Goal: Information Seeking & Learning: Find contact information

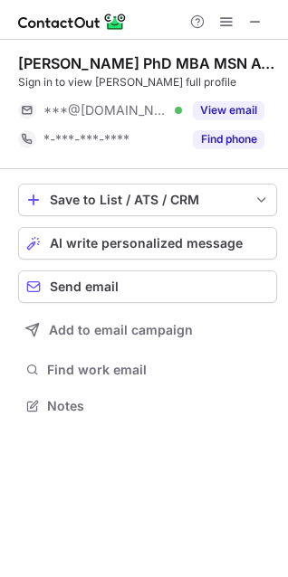
scroll to position [394, 288]
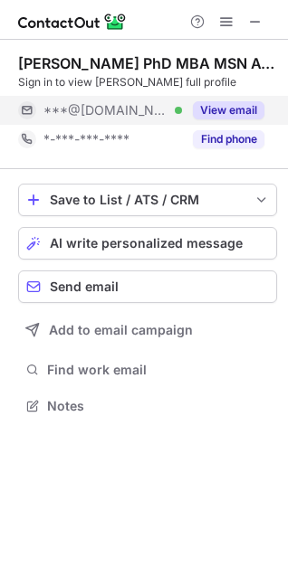
click at [123, 116] on span "***@yahoo.com" at bounding box center [105, 110] width 125 height 16
click at [106, 109] on span "***@yahoo.com" at bounding box center [105, 110] width 125 height 16
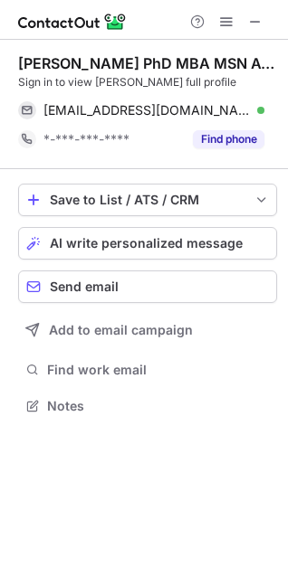
click at [90, 63] on div "Vinciya Pandian PhD MBA MSN ACNP FCCM FAANP FAAN FFNMRCSI" at bounding box center [147, 63] width 259 height 18
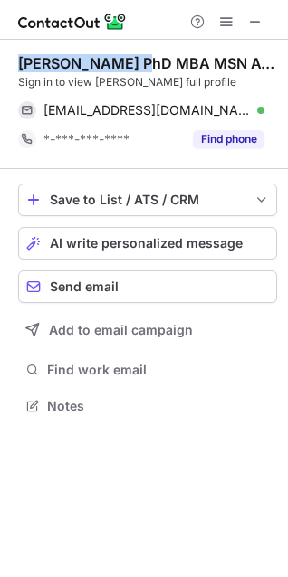
drag, startPoint x: 127, startPoint y: 56, endPoint x: 3, endPoint y: 61, distance: 124.1
click at [3, 61] on div "Vinciya Pandian PhD MBA MSN ACNP FCCM FAANP FAAN FFNMRCSI Sign in to view Vinci…" at bounding box center [144, 237] width 288 height 394
copy div "Vinciya Pandian"
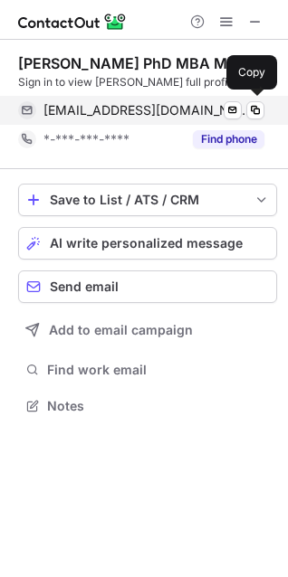
drag, startPoint x: 143, startPoint y: 115, endPoint x: 197, endPoint y: 100, distance: 56.2
click at [143, 115] on span "ovincia@yahoo.com" at bounding box center [146, 110] width 207 height 16
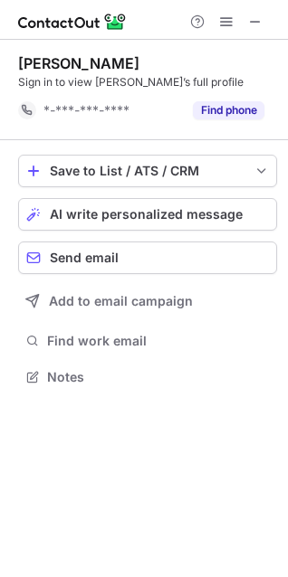
scroll to position [365, 288]
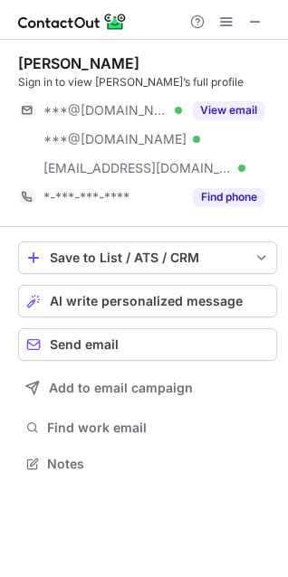
scroll to position [452, 288]
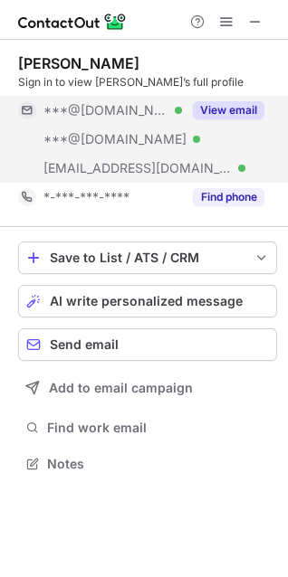
click at [97, 123] on div "***@gmail.com Verified" at bounding box center [100, 110] width 164 height 29
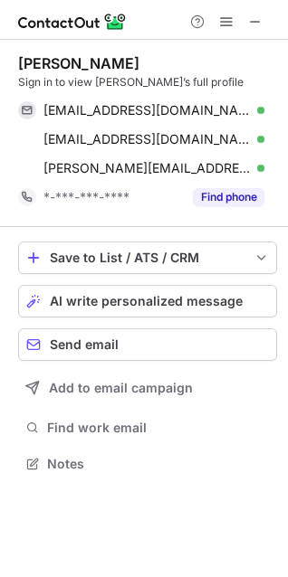
click at [71, 63] on div "Jessica Gibson" at bounding box center [78, 63] width 121 height 18
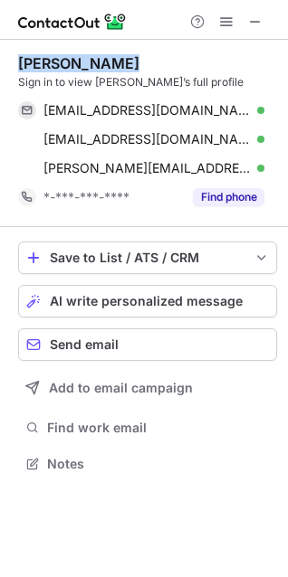
click at [71, 63] on div "Jessica Gibson" at bounding box center [78, 63] width 121 height 18
copy div "Jessica Gibson"
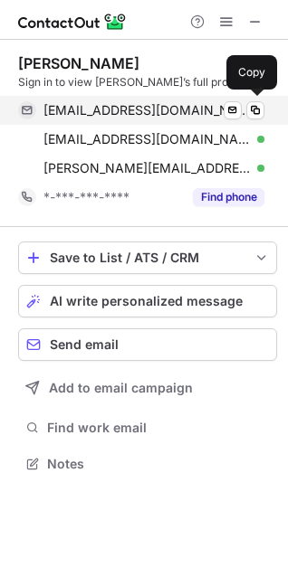
click at [185, 113] on span "dickanddelaney@gmail.com" at bounding box center [146, 110] width 207 height 16
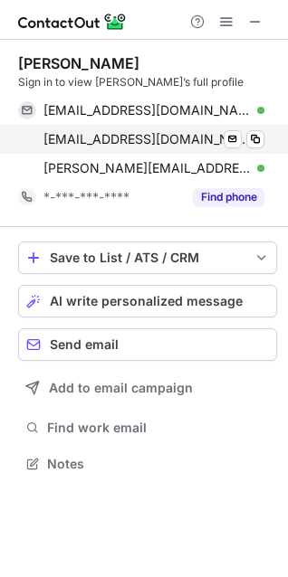
click at [208, 132] on div "jessica6532@yahoo.com Verified" at bounding box center [153, 139] width 221 height 16
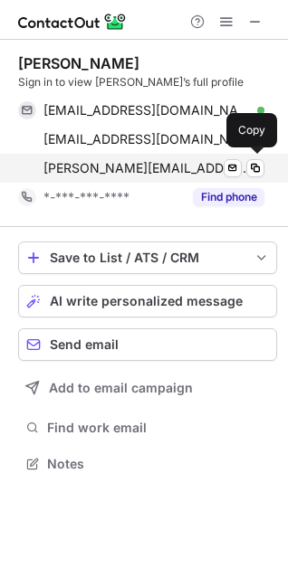
drag, startPoint x: 176, startPoint y: 171, endPoint x: 187, endPoint y: 173, distance: 11.9
click at [176, 171] on span "chris@delaneygibson.com" at bounding box center [146, 168] width 207 height 16
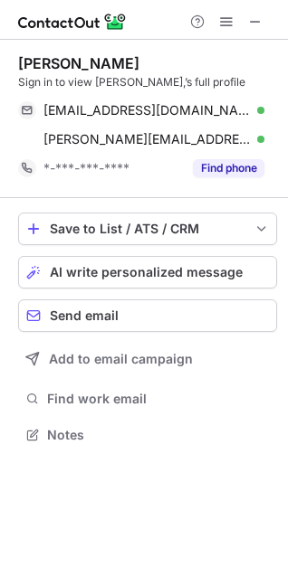
scroll to position [423, 288]
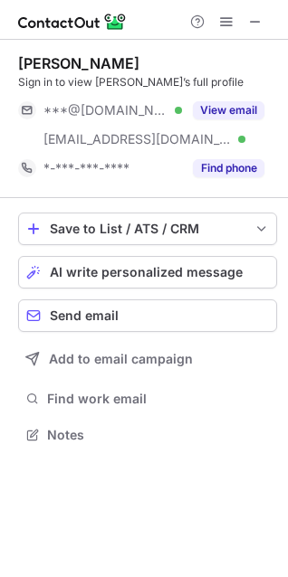
scroll to position [423, 288]
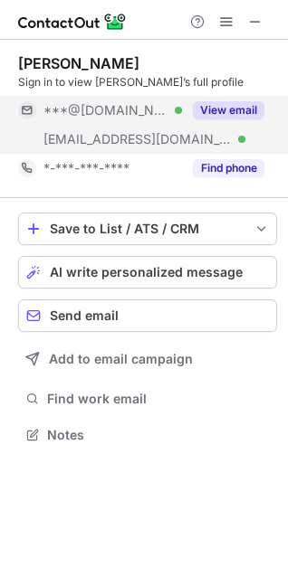
click at [78, 133] on span "[EMAIL_ADDRESS][DOMAIN_NAME]" at bounding box center [137, 139] width 188 height 16
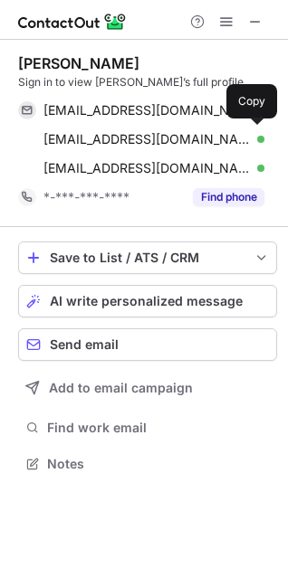
scroll to position [452, 288]
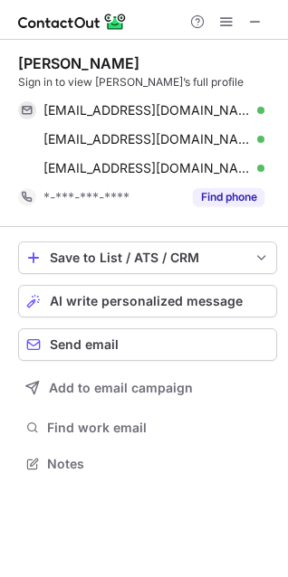
click at [65, 63] on div "[PERSON_NAME]" at bounding box center [78, 63] width 121 height 18
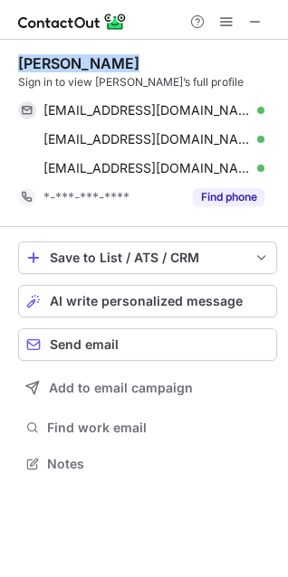
click at [65, 63] on div "[PERSON_NAME]" at bounding box center [78, 63] width 121 height 18
copy div "[PERSON_NAME]"
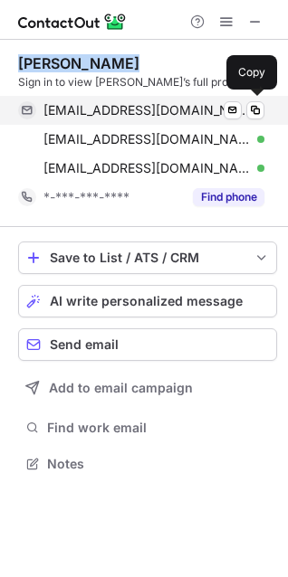
click at [128, 113] on span "[EMAIL_ADDRESS][DOMAIN_NAME]" at bounding box center [146, 110] width 207 height 16
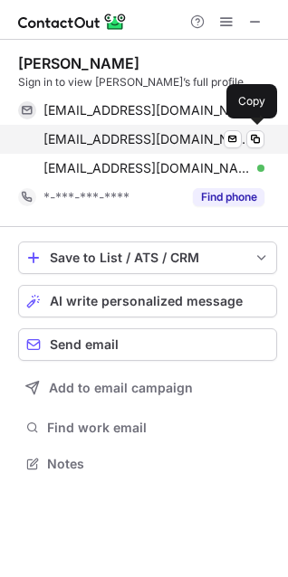
click at [119, 141] on span "[EMAIL_ADDRESS][DOMAIN_NAME]" at bounding box center [146, 139] width 207 height 16
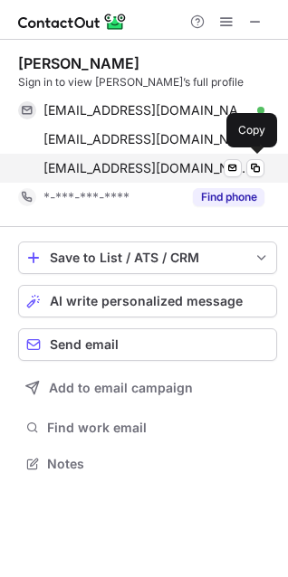
click at [177, 165] on span "[EMAIL_ADDRESS][DOMAIN_NAME]" at bounding box center [146, 168] width 207 height 16
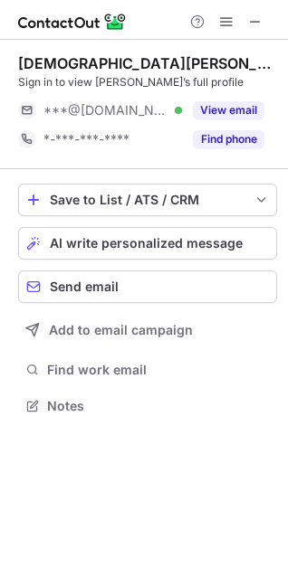
scroll to position [394, 288]
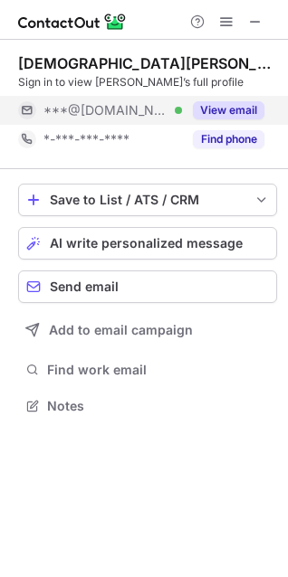
click at [100, 113] on span "***@gmail.com" at bounding box center [105, 110] width 125 height 16
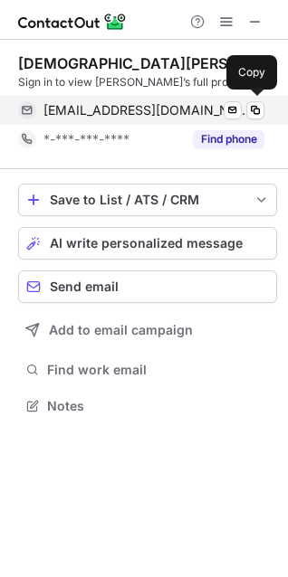
click at [92, 111] on span "hollowaykr@gmail.com" at bounding box center [146, 110] width 207 height 16
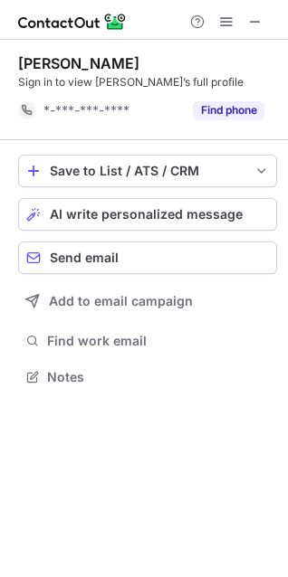
scroll to position [365, 288]
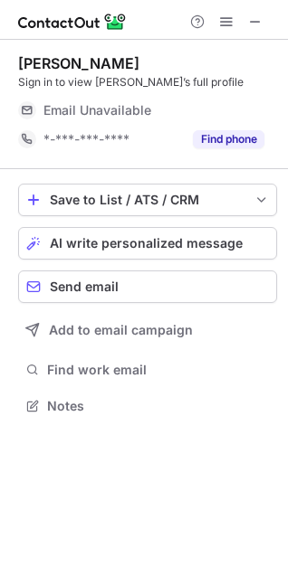
scroll to position [394, 288]
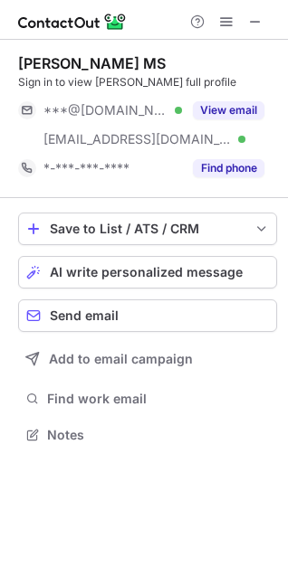
scroll to position [423, 288]
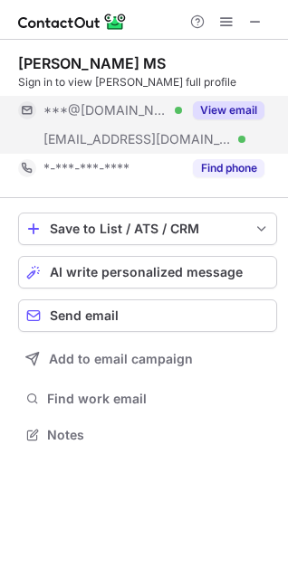
click at [94, 130] on div "[EMAIL_ADDRESS][DOMAIN_NAME] Verified" at bounding box center [100, 139] width 164 height 29
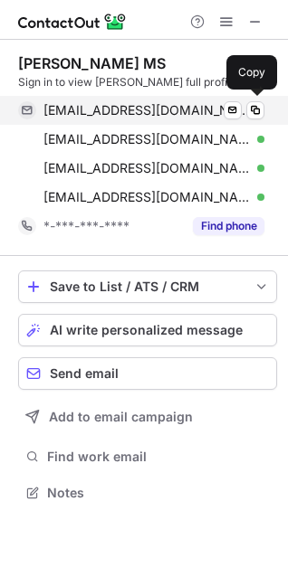
click at [119, 105] on span "[EMAIL_ADDRESS][DOMAIN_NAME]" at bounding box center [146, 110] width 207 height 16
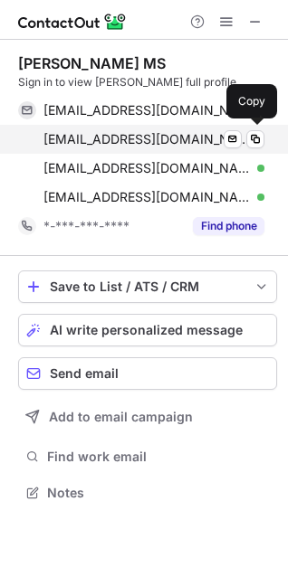
click at [125, 142] on span "[EMAIL_ADDRESS][DOMAIN_NAME]" at bounding box center [146, 139] width 207 height 16
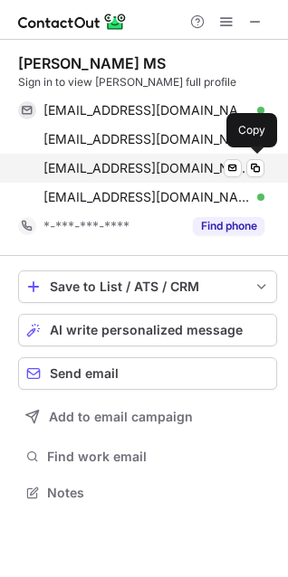
click at [110, 172] on span "[EMAIL_ADDRESS][DOMAIN_NAME]" at bounding box center [146, 168] width 207 height 16
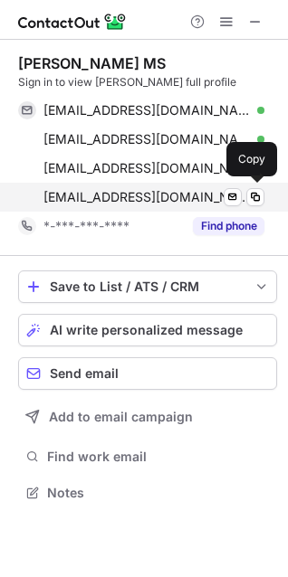
click at [84, 195] on span "[EMAIL_ADDRESS][DOMAIN_NAME]" at bounding box center [146, 197] width 207 height 16
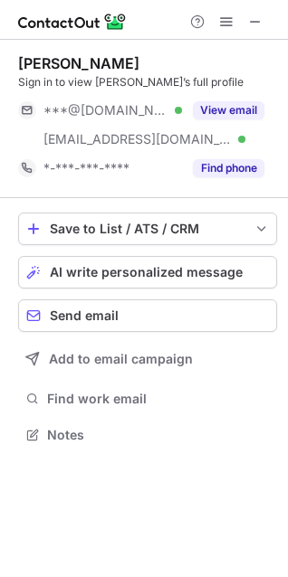
scroll to position [423, 288]
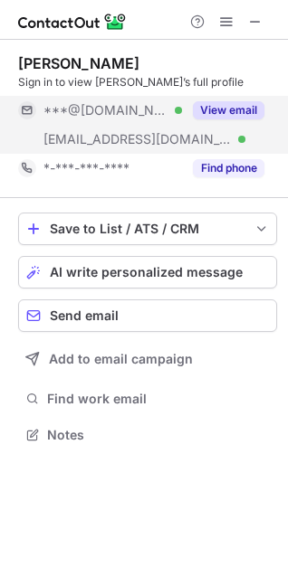
click at [92, 114] on span "***@hotmail.com" at bounding box center [105, 110] width 125 height 16
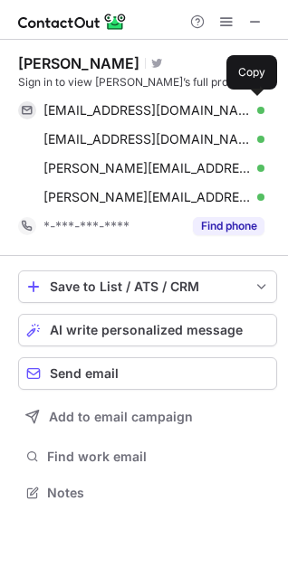
scroll to position [481, 288]
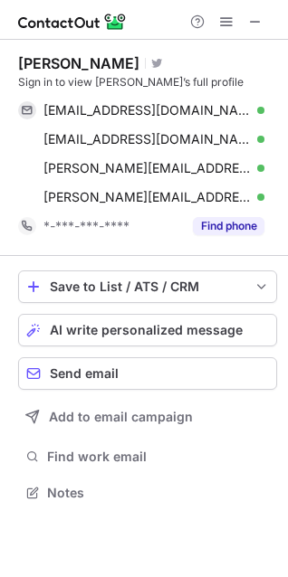
click at [71, 57] on div "Christopher Adams" at bounding box center [78, 63] width 121 height 18
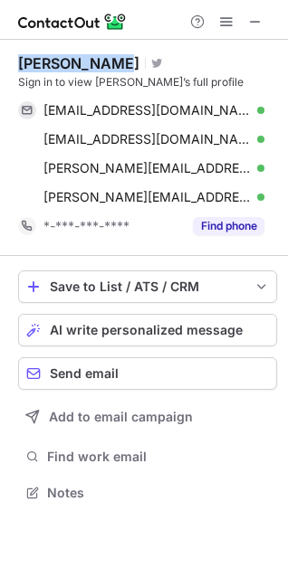
click at [71, 57] on div "Christopher Adams" at bounding box center [78, 63] width 121 height 18
copy div "Christopher Adams"
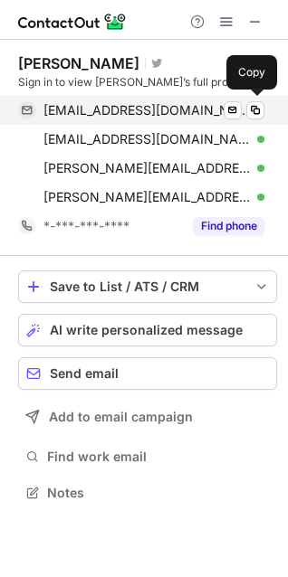
click at [167, 117] on span "chrisda630@hotmail.com" at bounding box center [146, 110] width 207 height 16
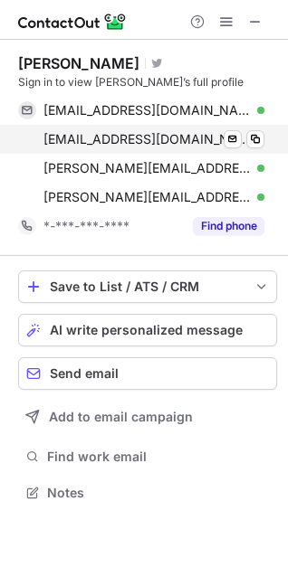
click at [172, 148] on div "cdadams@pharmacy.rutgers.edu Verified Send email Copy" at bounding box center [141, 139] width 246 height 29
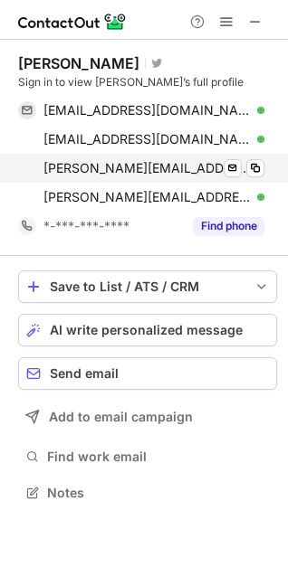
click at [195, 154] on div "christopher.adams@istx.com Verified Send email Copy" at bounding box center [141, 168] width 246 height 29
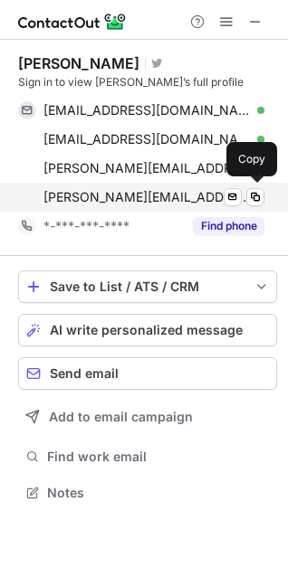
click at [162, 207] on div "christopher.adams@rwjbh.org Verified Send email Copy" at bounding box center [141, 197] width 246 height 29
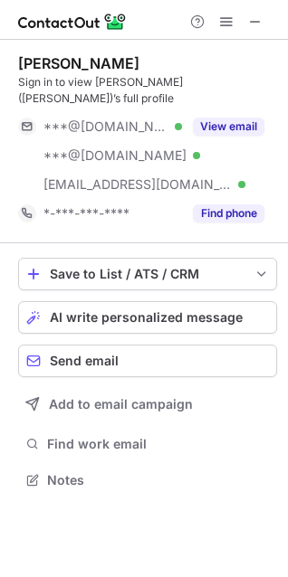
scroll to position [452, 288]
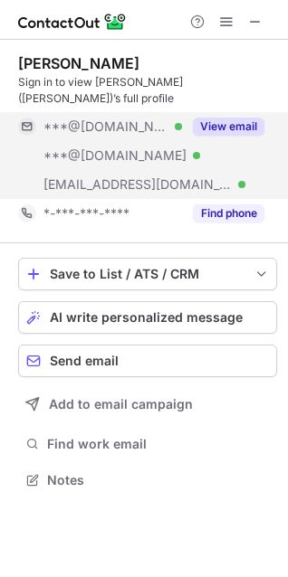
click at [124, 148] on span "***@hotmail.com" at bounding box center [114, 156] width 143 height 16
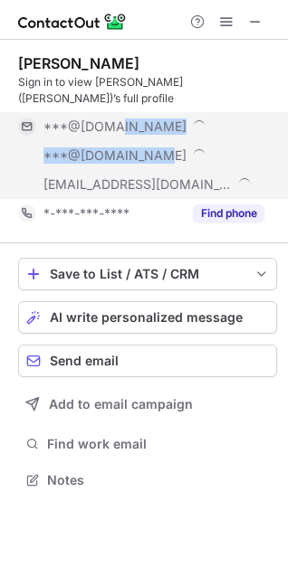
drag, startPoint x: 124, startPoint y: 138, endPoint x: 110, endPoint y: 123, distance: 20.5
click at [110, 123] on div "***@yahoo.com ***@hotmail.com ***@barnabashealth.org" at bounding box center [141, 155] width 246 height 87
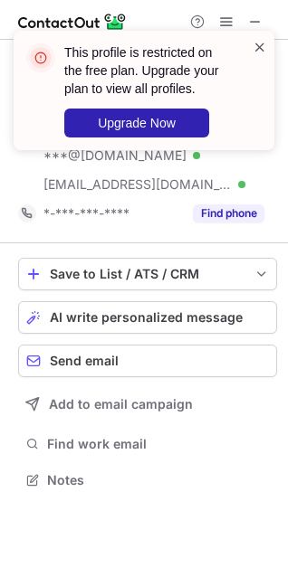
click at [260, 45] on span at bounding box center [259, 47] width 14 height 18
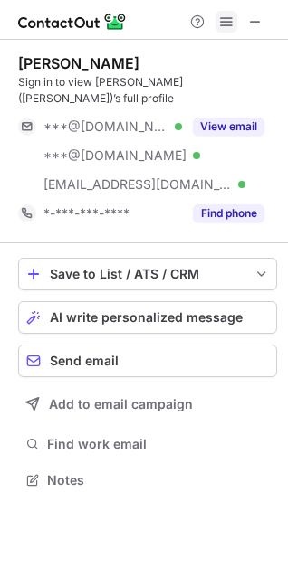
click at [223, 21] on span at bounding box center [226, 21] width 14 height 14
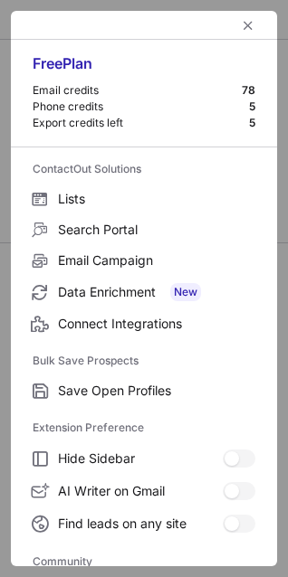
scroll to position [243, 0]
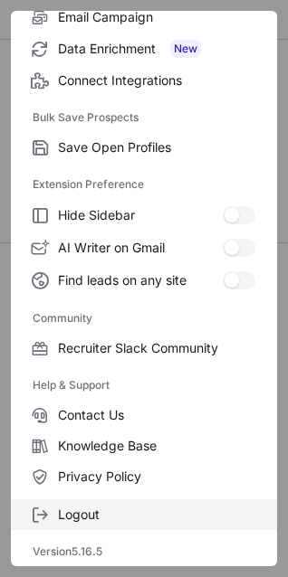
click at [122, 500] on label "Logout" at bounding box center [144, 515] width 266 height 31
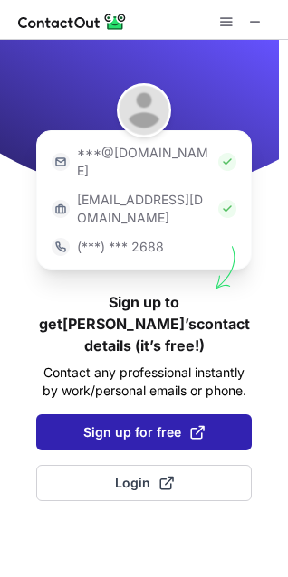
click at [150, 424] on span "Sign up for free" at bounding box center [143, 433] width 121 height 18
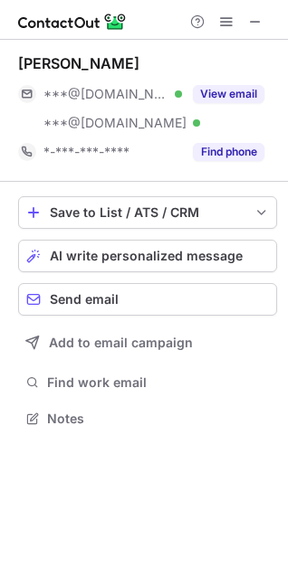
scroll to position [406, 288]
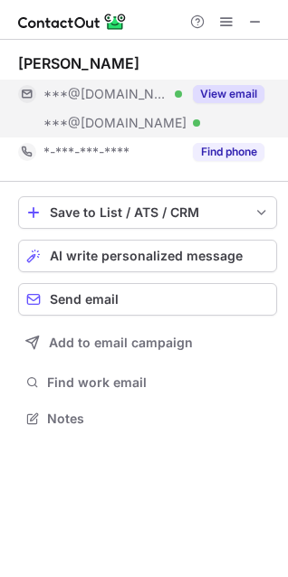
click at [129, 110] on div "***@hotmail.com Verified" at bounding box center [100, 123] width 164 height 29
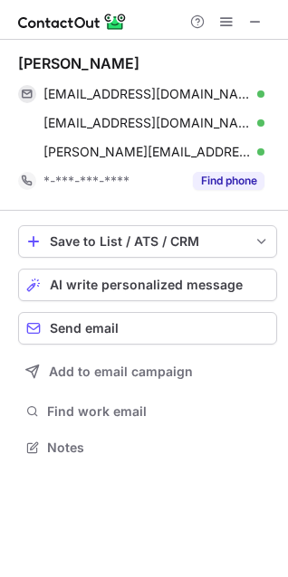
scroll to position [435, 288]
click at [69, 66] on div "Fariborz Rezai" at bounding box center [78, 63] width 121 height 18
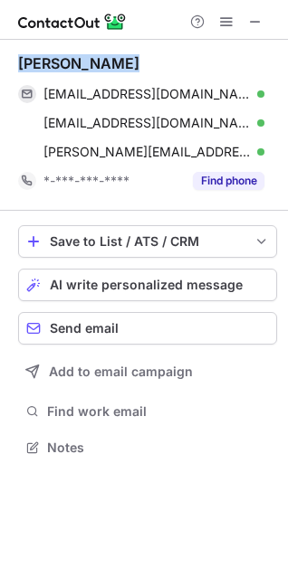
click at [69, 66] on div "Fariborz Rezai" at bounding box center [78, 63] width 121 height 18
copy div "Fariborz Rezai"
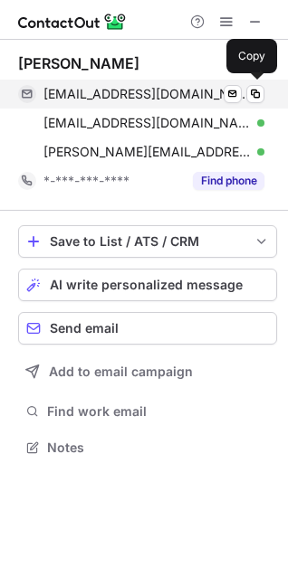
drag, startPoint x: 148, startPoint y: 91, endPoint x: 284, endPoint y: 81, distance: 137.0
click at [150, 91] on span "rezaimd@yahoo.com" at bounding box center [146, 94] width 207 height 16
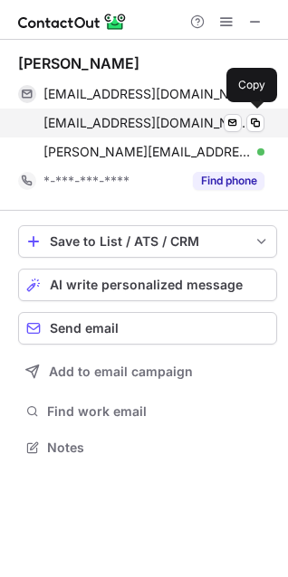
click at [171, 113] on div "rezzz@hotmail.com Verified Send email Copy" at bounding box center [141, 123] width 246 height 29
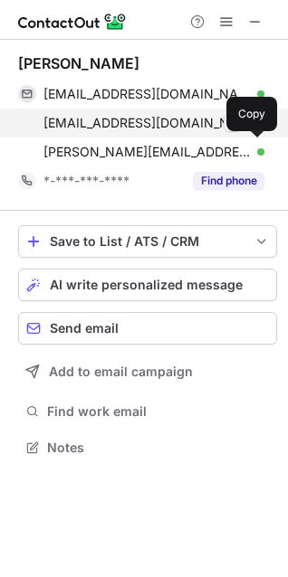
drag, startPoint x: 157, startPoint y: 145, endPoint x: 243, endPoint y: 125, distance: 88.2
click at [163, 145] on span "bobbyrez@yahoo.com" at bounding box center [146, 152] width 207 height 16
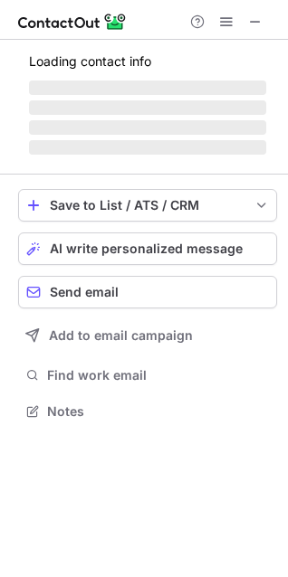
scroll to position [452, 288]
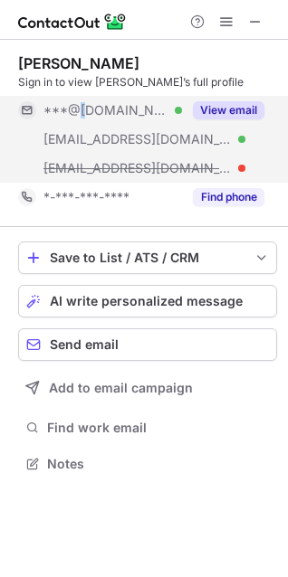
click at [78, 120] on div "***@[DOMAIN_NAME] Verified" at bounding box center [100, 110] width 164 height 29
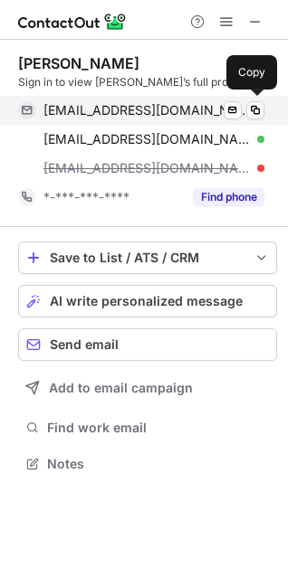
click at [129, 115] on span "[EMAIL_ADDRESS][DOMAIN_NAME]" at bounding box center [146, 110] width 207 height 16
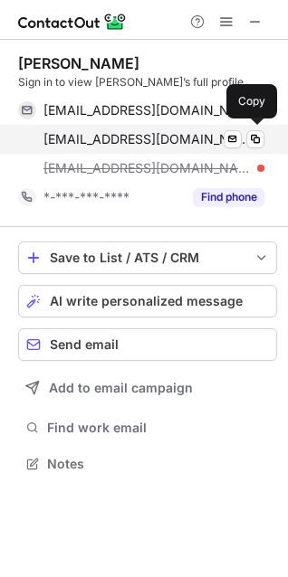
click at [170, 143] on span "[EMAIL_ADDRESS][DOMAIN_NAME]" at bounding box center [146, 139] width 207 height 16
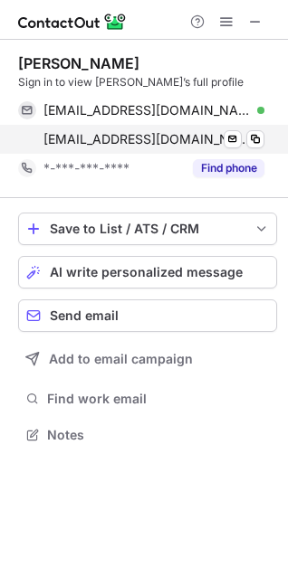
scroll to position [423, 288]
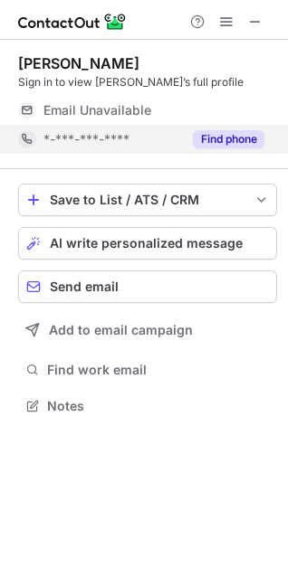
scroll to position [394, 288]
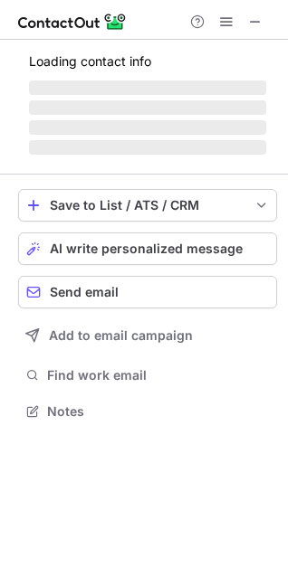
scroll to position [423, 288]
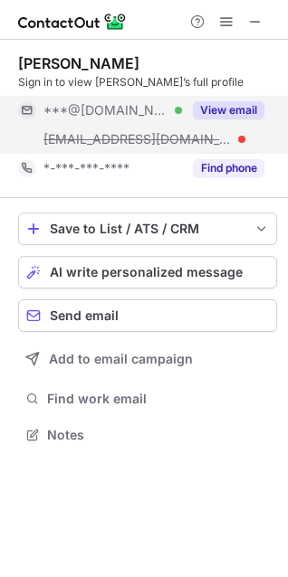
click at [106, 127] on div "[EMAIL_ADDRESS][DOMAIN_NAME]" at bounding box center [100, 139] width 164 height 29
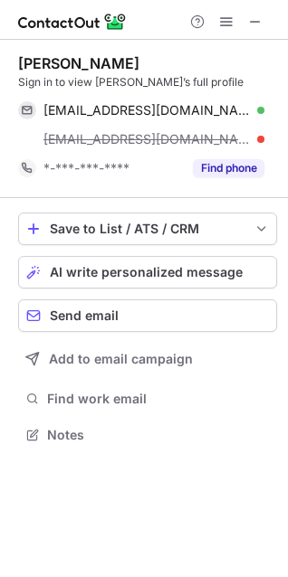
click at [73, 60] on div "[PERSON_NAME]" at bounding box center [78, 63] width 121 height 18
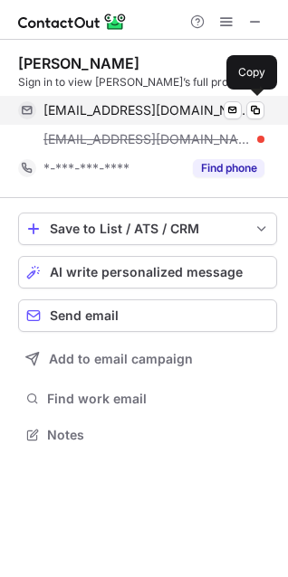
click at [92, 110] on span "[EMAIL_ADDRESS][DOMAIN_NAME]" at bounding box center [146, 110] width 207 height 16
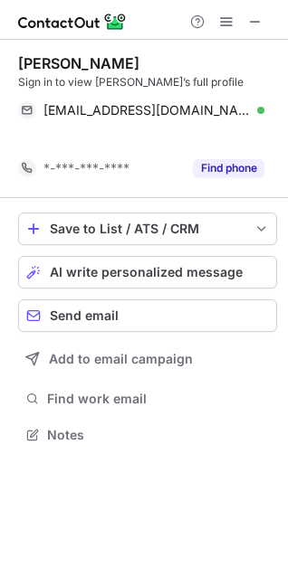
scroll to position [394, 288]
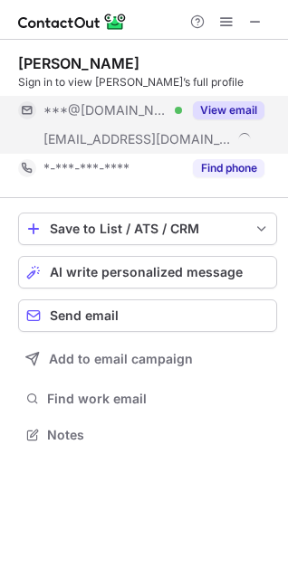
scroll to position [423, 288]
click at [71, 117] on span "***@[DOMAIN_NAME]" at bounding box center [105, 110] width 125 height 16
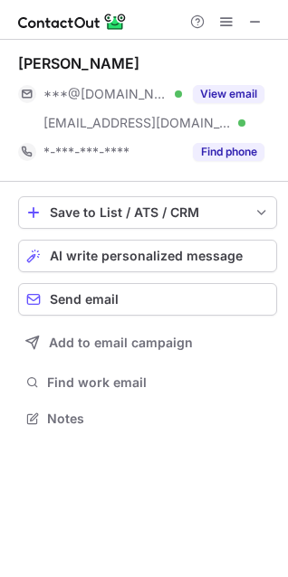
scroll to position [406, 288]
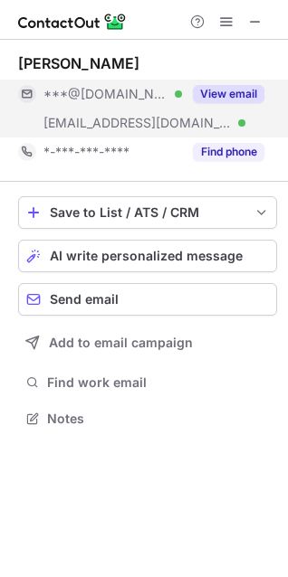
click at [112, 98] on span "***@[DOMAIN_NAME]" at bounding box center [105, 94] width 125 height 16
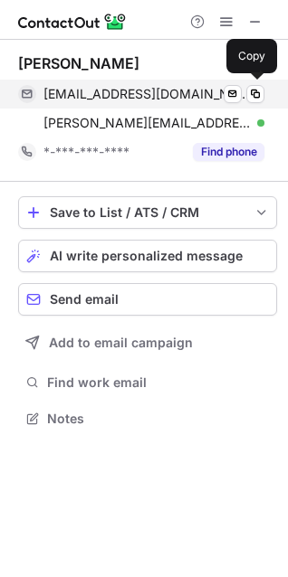
click at [106, 103] on div "omn2103@gmail.com Verified Send email Copy" at bounding box center [141, 94] width 246 height 29
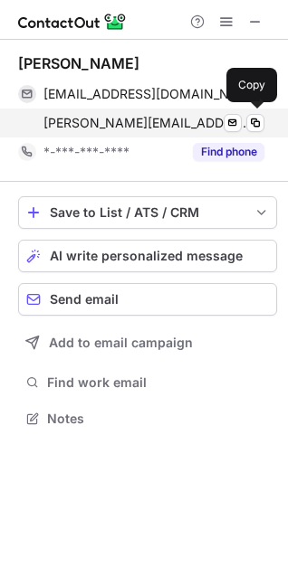
drag, startPoint x: 123, startPoint y: 129, endPoint x: 157, endPoint y: 128, distance: 33.5
click at [129, 129] on span "olivia.nicastro@atlantichealth.org" at bounding box center [146, 123] width 207 height 16
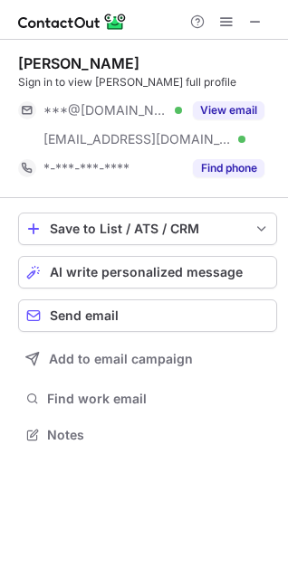
scroll to position [423, 288]
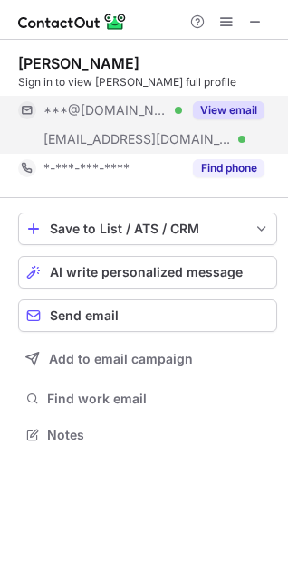
click at [114, 113] on span "***@[DOMAIN_NAME]" at bounding box center [105, 110] width 125 height 16
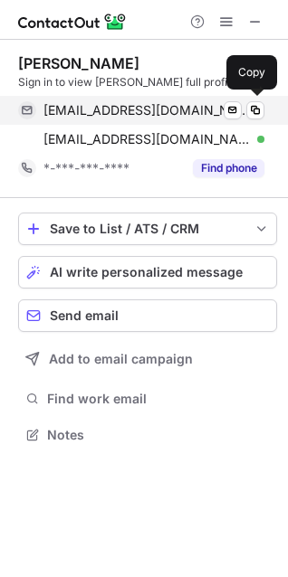
click at [118, 117] on span "[EMAIL_ADDRESS][DOMAIN_NAME]" at bounding box center [146, 110] width 207 height 16
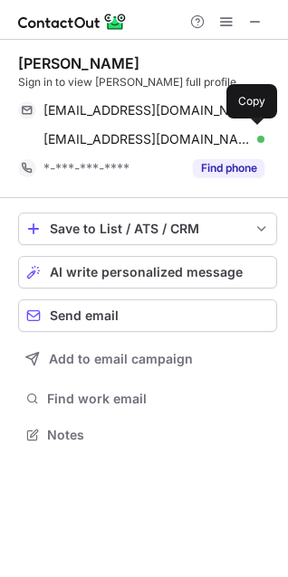
drag, startPoint x: 168, startPoint y: 150, endPoint x: 287, endPoint y: 164, distance: 119.3
click at [167, 150] on div "[EMAIL_ADDRESS][DOMAIN_NAME] Verified Send email Copy" at bounding box center [141, 139] width 246 height 29
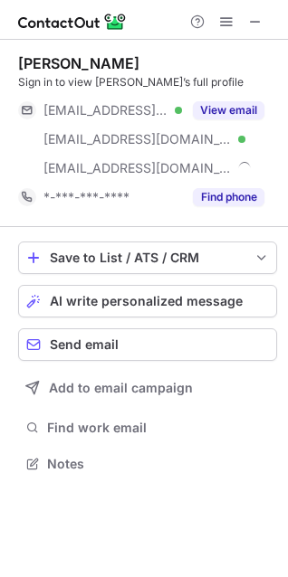
scroll to position [452, 288]
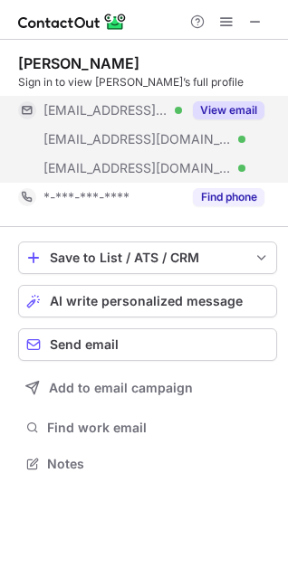
click at [93, 122] on div "***@nimbot.com Verified" at bounding box center [100, 110] width 164 height 29
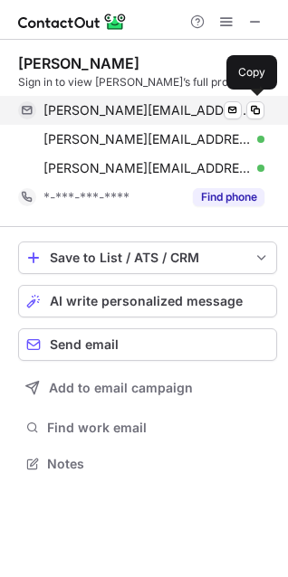
click at [93, 110] on span "alex.flaxman@nimbot.com" at bounding box center [146, 110] width 207 height 16
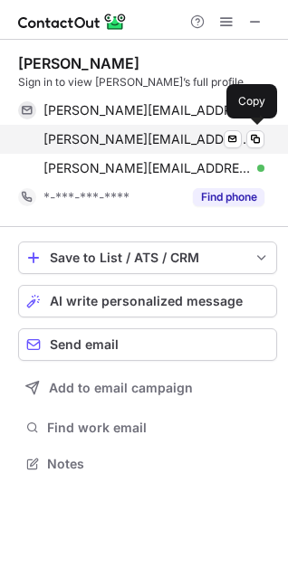
click at [138, 143] on span "alex.flaxman@umdnj.edu" at bounding box center [146, 139] width 207 height 16
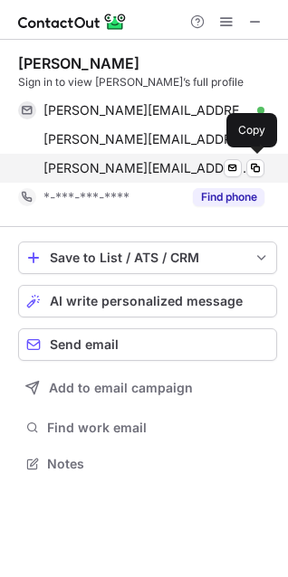
drag, startPoint x: 144, startPoint y: 170, endPoint x: 161, endPoint y: 173, distance: 17.4
click at [144, 170] on span "alex.flaxman@hcahealthcare.com" at bounding box center [146, 168] width 207 height 16
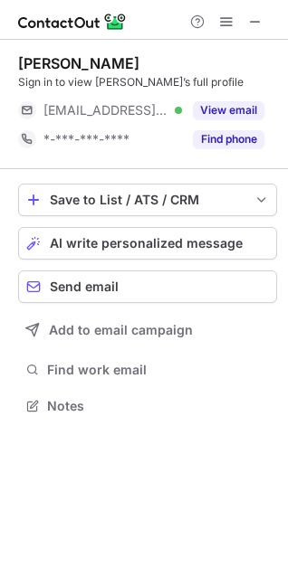
scroll to position [394, 288]
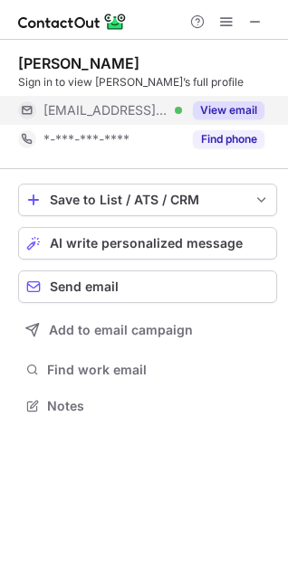
click at [67, 113] on span "***@sccm.org" at bounding box center [105, 110] width 125 height 16
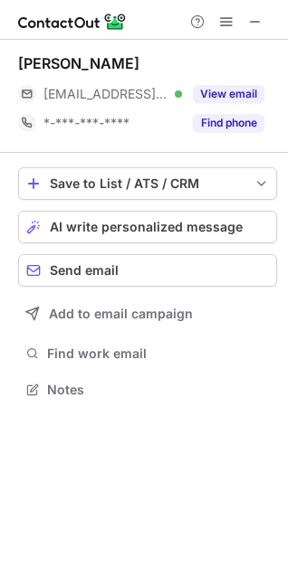
scroll to position [377, 288]
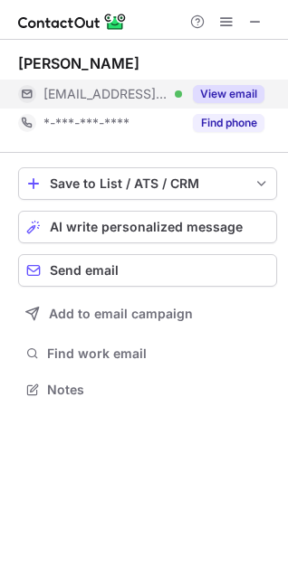
click at [85, 104] on div "***@sccm.org Verified" at bounding box center [100, 94] width 164 height 29
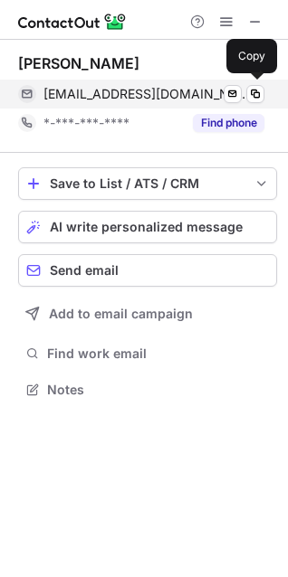
click at [92, 98] on span "jvelasquez@sccm.org" at bounding box center [146, 94] width 207 height 16
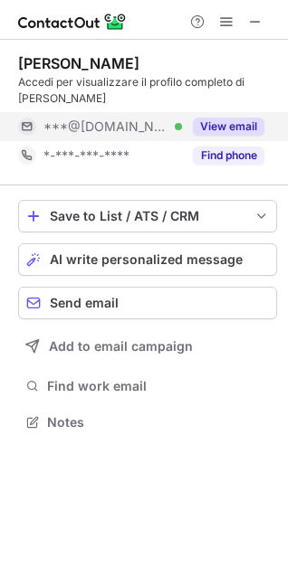
scroll to position [410, 288]
click at [73, 122] on span "***@[DOMAIN_NAME]" at bounding box center [105, 127] width 125 height 16
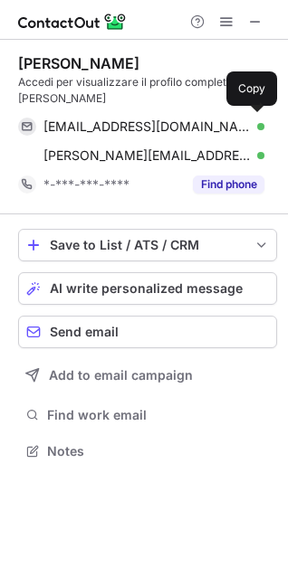
scroll to position [439, 288]
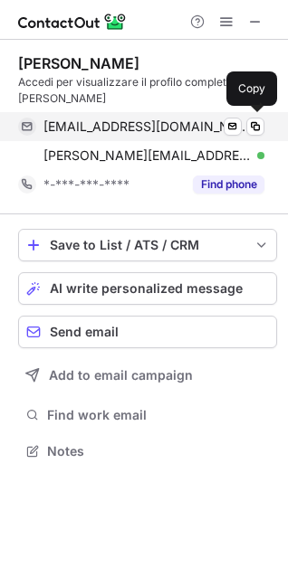
click at [104, 127] on span "[EMAIL_ADDRESS][DOMAIN_NAME]" at bounding box center [146, 127] width 207 height 16
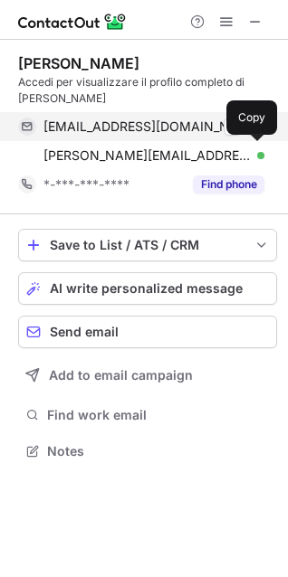
drag, startPoint x: 137, startPoint y: 158, endPoint x: 285, endPoint y: 112, distance: 155.4
click at [139, 158] on span "[PERSON_NAME][EMAIL_ADDRESS][PERSON_NAME][DOMAIN_NAME]" at bounding box center [146, 156] width 207 height 16
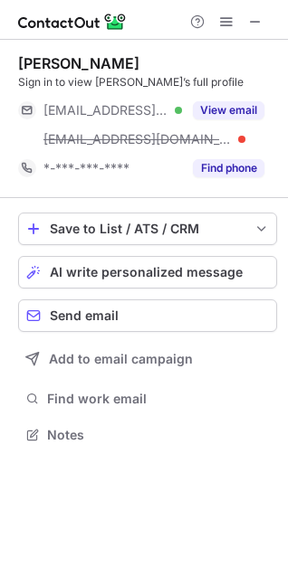
scroll to position [423, 288]
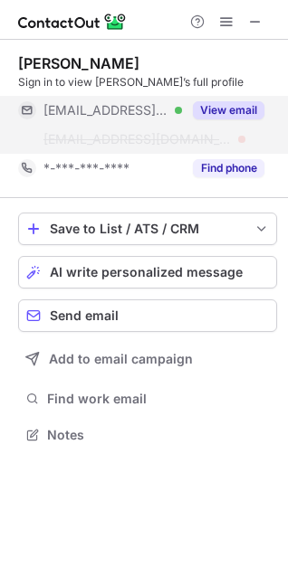
click at [107, 119] on div "[EMAIL_ADDRESS][DOMAIN_NAME] Verified" at bounding box center [100, 110] width 164 height 29
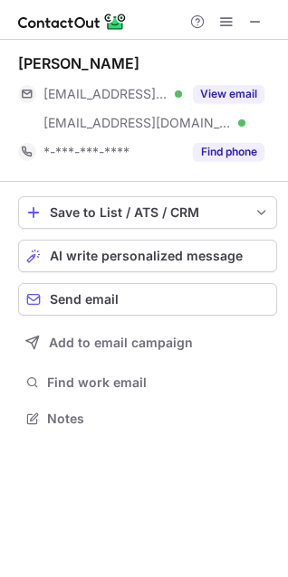
scroll to position [406, 288]
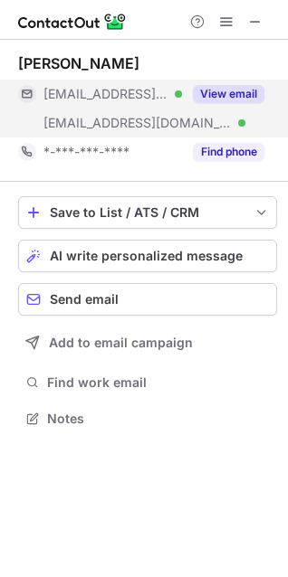
click at [134, 102] on div "***@optonline.net Verified" at bounding box center [100, 94] width 164 height 29
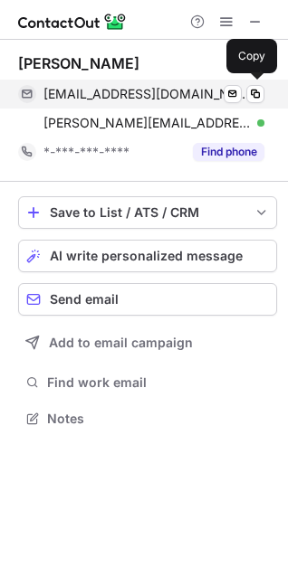
click at [110, 99] on span "msdianeb@optonline.net" at bounding box center [146, 94] width 207 height 16
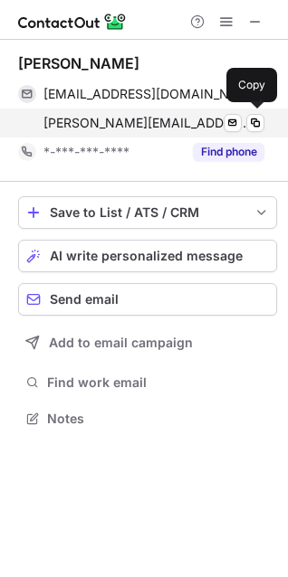
click at [127, 118] on span "diane.borkowski@thermofisher.com" at bounding box center [146, 123] width 207 height 16
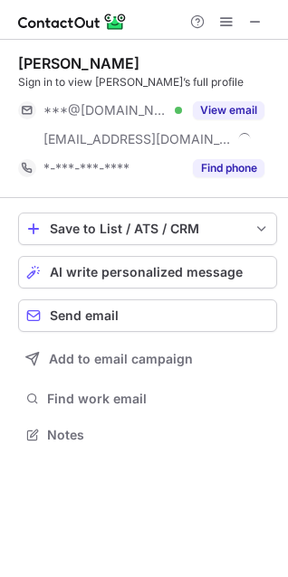
scroll to position [423, 288]
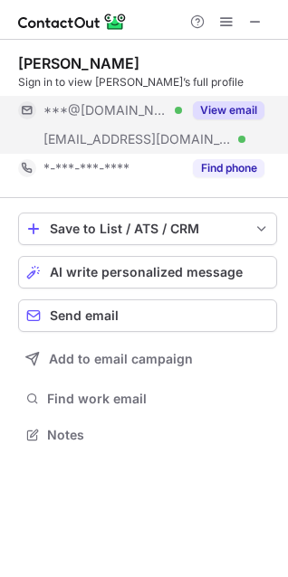
click at [106, 113] on span "***@[DOMAIN_NAME]" at bounding box center [105, 110] width 125 height 16
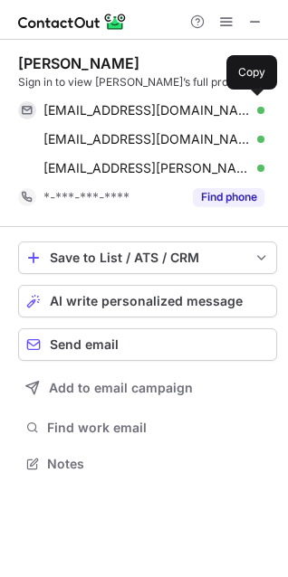
scroll to position [452, 288]
drag, startPoint x: 90, startPoint y: 116, endPoint x: 276, endPoint y: 159, distance: 191.4
click at [109, 116] on span "[EMAIL_ADDRESS][DOMAIN_NAME]" at bounding box center [146, 110] width 207 height 16
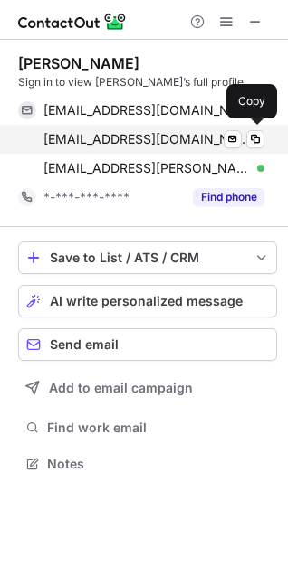
click at [160, 141] on span "[EMAIL_ADDRESS][DOMAIN_NAME]" at bounding box center [146, 139] width 207 height 16
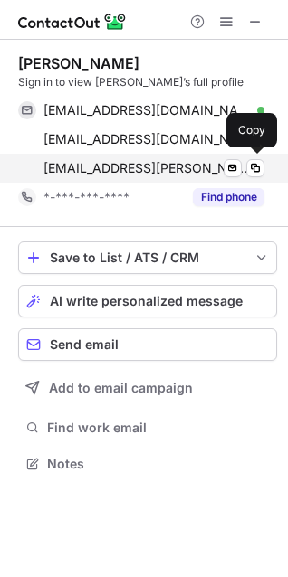
drag, startPoint x: 157, startPoint y: 176, endPoint x: 186, endPoint y: 174, distance: 29.9
click at [157, 176] on span "[EMAIL_ADDRESS][PERSON_NAME][DOMAIN_NAME]" at bounding box center [146, 168] width 207 height 16
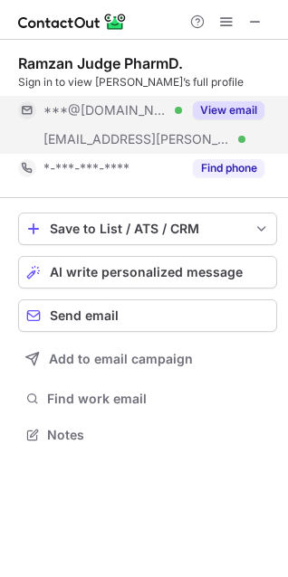
scroll to position [423, 288]
click at [113, 142] on span "[EMAIL_ADDRESS][PERSON_NAME][DOMAIN_NAME]" at bounding box center [137, 139] width 188 height 16
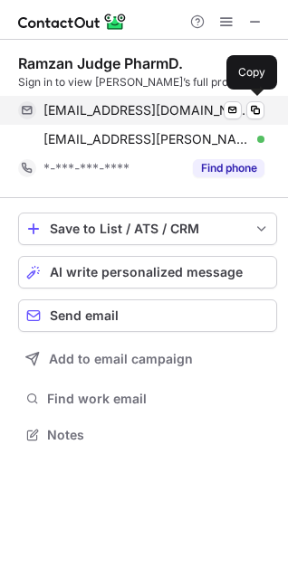
click at [102, 114] on span "[EMAIL_ADDRESS][DOMAIN_NAME]" at bounding box center [146, 110] width 207 height 16
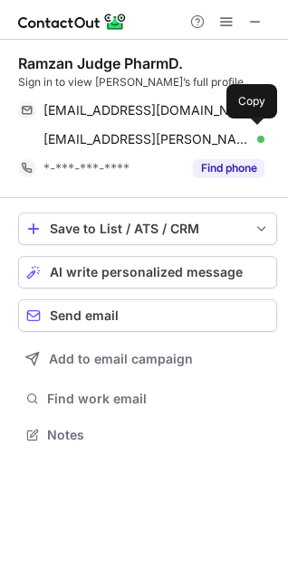
drag, startPoint x: 166, startPoint y: 143, endPoint x: 277, endPoint y: 159, distance: 112.5
click at [166, 143] on span "[EMAIL_ADDRESS][PERSON_NAME][DOMAIN_NAME]" at bounding box center [146, 139] width 207 height 16
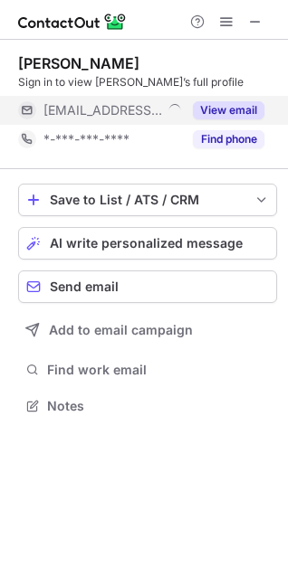
scroll to position [394, 288]
click at [74, 116] on span "[EMAIL_ADDRESS][DOMAIN_NAME]" at bounding box center [105, 110] width 125 height 16
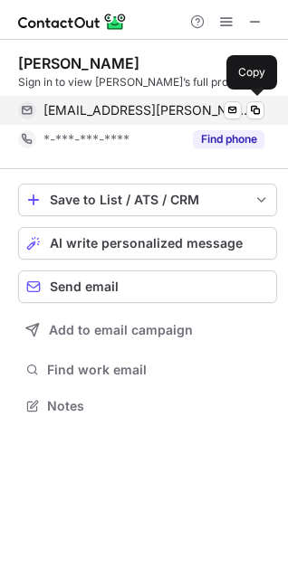
click at [77, 108] on span "[EMAIL_ADDRESS][PERSON_NAME][DOMAIN_NAME]" at bounding box center [146, 110] width 207 height 16
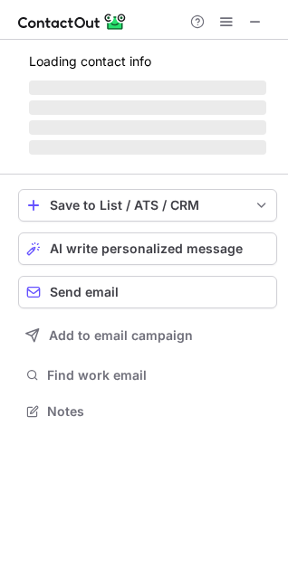
scroll to position [394, 288]
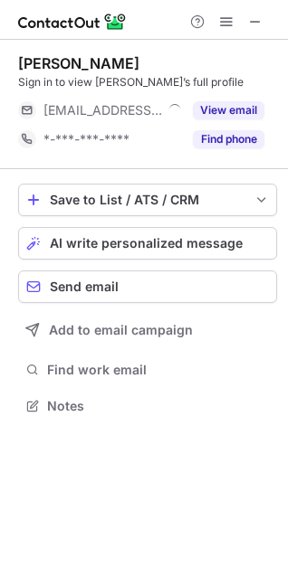
click at [107, 115] on span "[EMAIL_ADDRESS][DOMAIN_NAME]" at bounding box center [102, 110] width 119 height 16
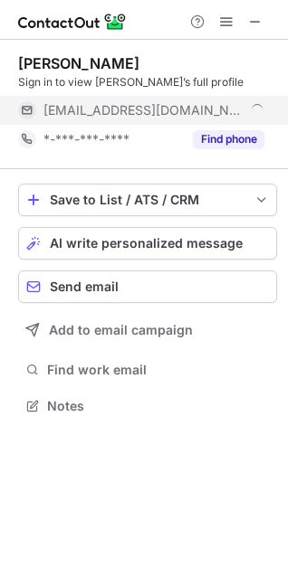
click at [95, 111] on span "[EMAIL_ADDRESS][DOMAIN_NAME]" at bounding box center [143, 110] width 201 height 16
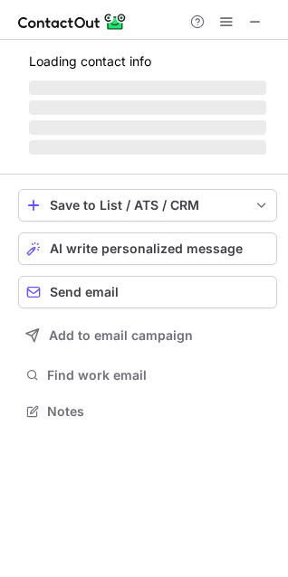
scroll to position [394, 288]
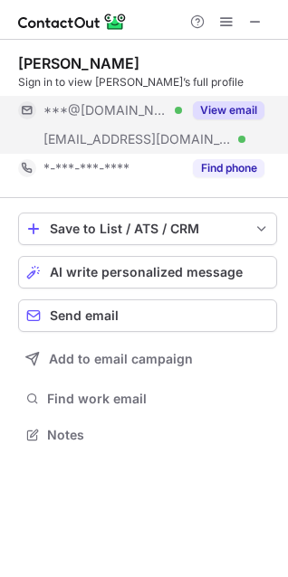
click at [90, 127] on div "***@rwjbh.org Verified" at bounding box center [100, 139] width 164 height 29
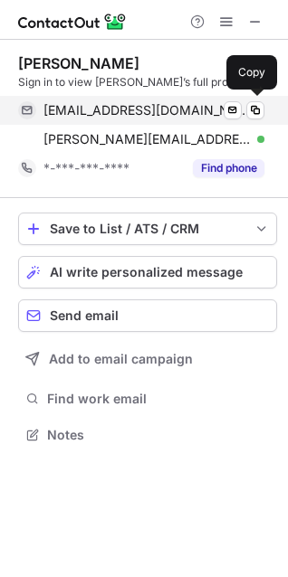
click at [98, 106] on span "duecefoo@gmail.com" at bounding box center [146, 110] width 207 height 16
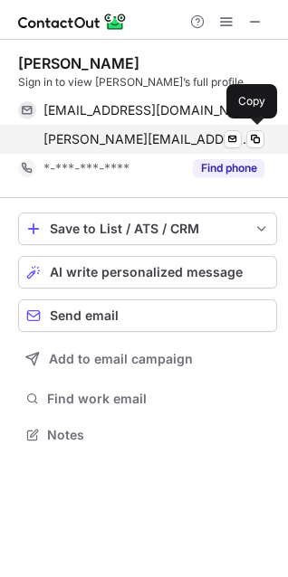
click at [146, 148] on div "michael.rodricks@rwjbh.org Verified Send email Copy" at bounding box center [141, 139] width 246 height 29
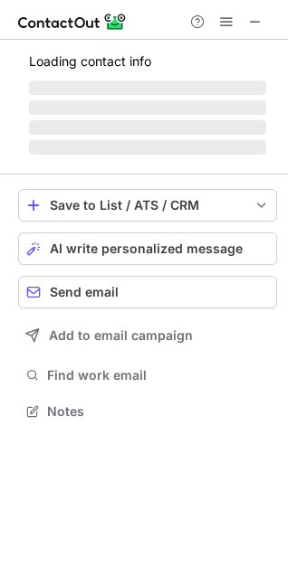
scroll to position [423, 288]
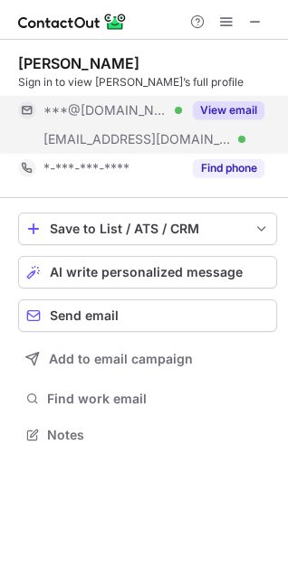
click at [88, 129] on div "[EMAIL_ADDRESS][DOMAIN_NAME] Verified" at bounding box center [100, 139] width 164 height 29
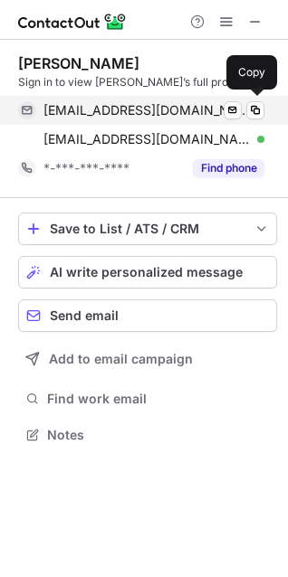
drag, startPoint x: 118, startPoint y: 112, endPoint x: 160, endPoint y: 123, distance: 43.9
click at [119, 112] on span "swarnarajrocks@gmail.com" at bounding box center [146, 110] width 207 height 16
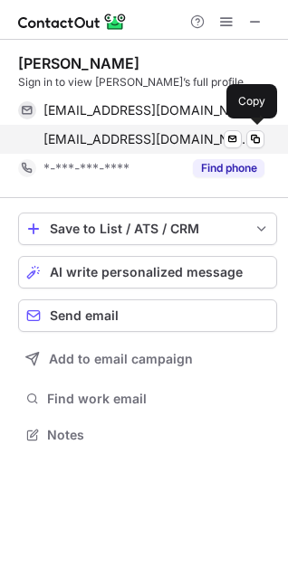
click at [144, 142] on span "singaslingmd@googlemail.com" at bounding box center [146, 139] width 207 height 16
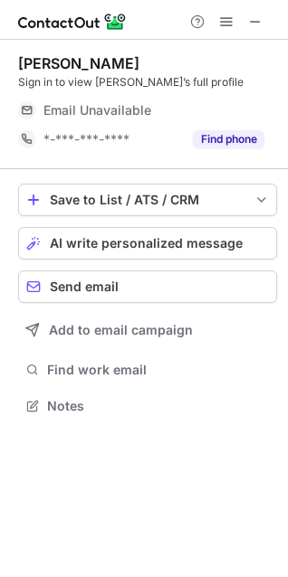
scroll to position [394, 288]
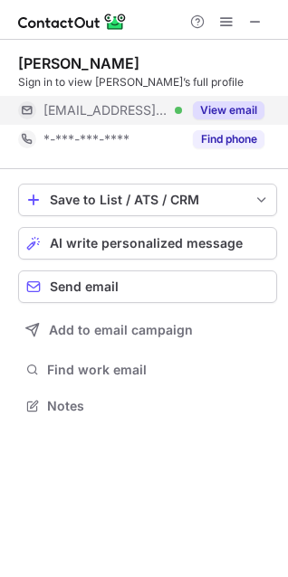
click at [97, 109] on span "[EMAIL_ADDRESS][DOMAIN_NAME]" at bounding box center [105, 110] width 125 height 16
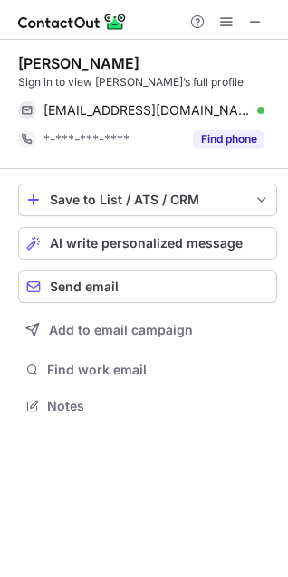
click at [60, 62] on div "[PERSON_NAME]" at bounding box center [78, 63] width 121 height 18
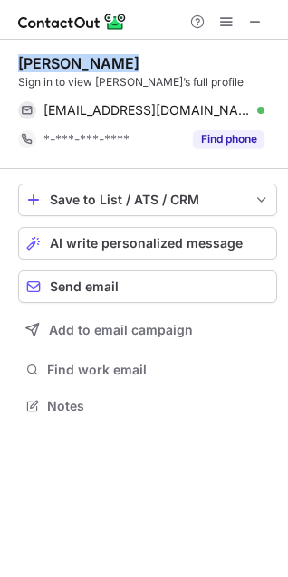
click at [60, 62] on div "[PERSON_NAME]" at bounding box center [78, 63] width 121 height 18
copy div "[PERSON_NAME]"
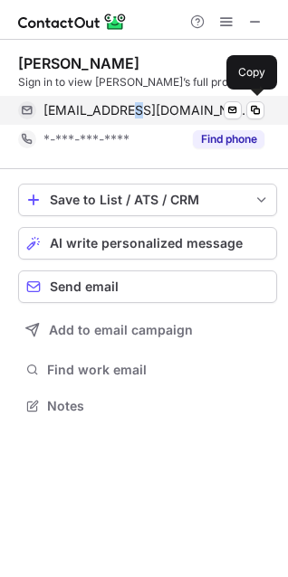
click at [141, 119] on div "[EMAIL_ADDRESS][DOMAIN_NAME] Verified Send email Copy" at bounding box center [141, 110] width 246 height 29
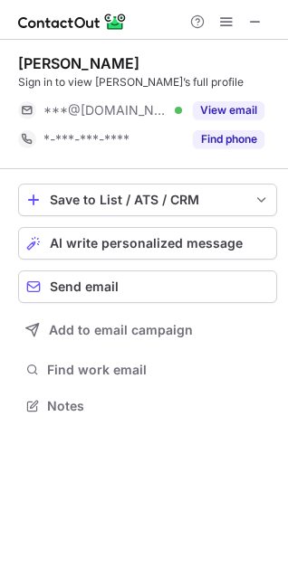
scroll to position [394, 288]
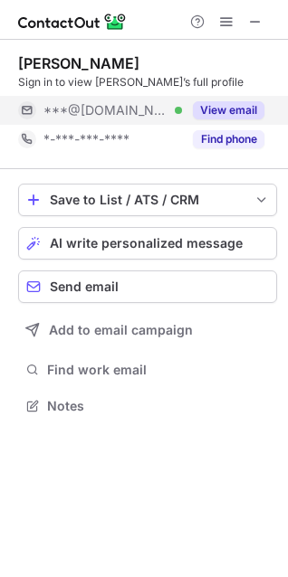
click at [108, 104] on span "***@[DOMAIN_NAME]" at bounding box center [105, 110] width 125 height 16
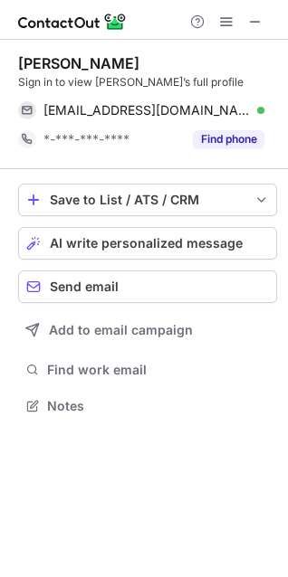
click at [65, 64] on div "David Zonies" at bounding box center [78, 63] width 121 height 18
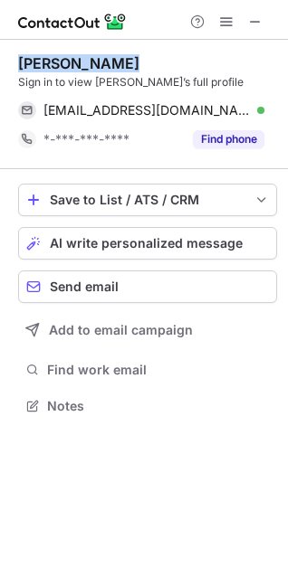
click at [65, 64] on div "David Zonies" at bounding box center [78, 63] width 121 height 18
copy div "David Zonies"
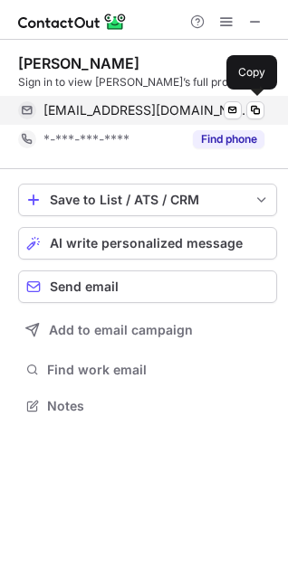
click at [124, 114] on span "davidzonies@gmail.com" at bounding box center [146, 110] width 207 height 16
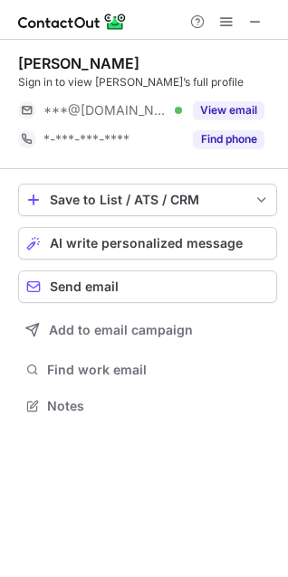
scroll to position [394, 288]
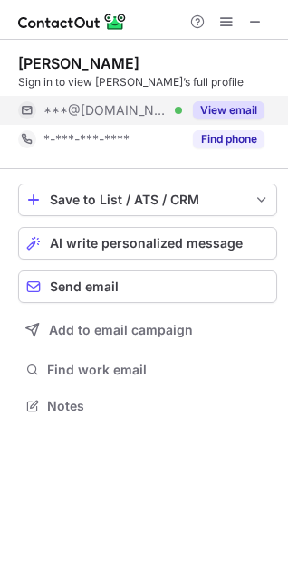
click at [90, 119] on div "***@[DOMAIN_NAME] Verified" at bounding box center [100, 110] width 164 height 29
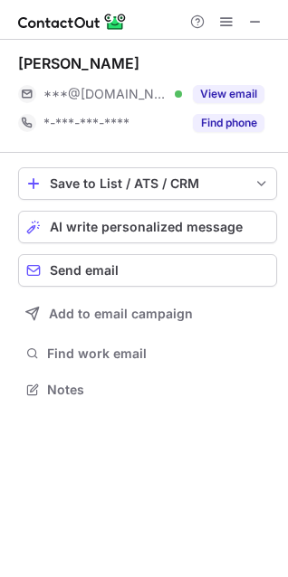
scroll to position [377, 288]
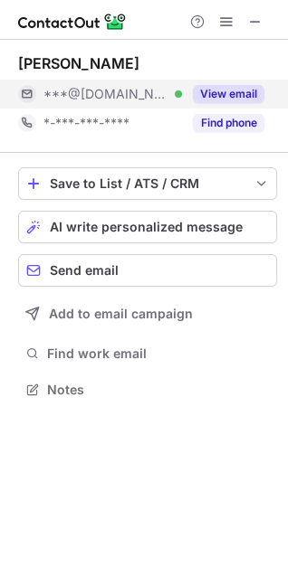
click at [98, 95] on span "***@[DOMAIN_NAME]" at bounding box center [105, 94] width 125 height 16
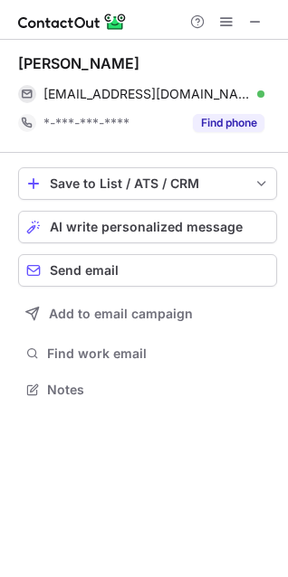
click at [69, 62] on div "[PERSON_NAME]" at bounding box center [78, 63] width 121 height 18
drag, startPoint x: 102, startPoint y: 96, endPoint x: 282, endPoint y: 147, distance: 187.1
click at [104, 96] on span "[EMAIL_ADDRESS][DOMAIN_NAME]" at bounding box center [146, 94] width 207 height 16
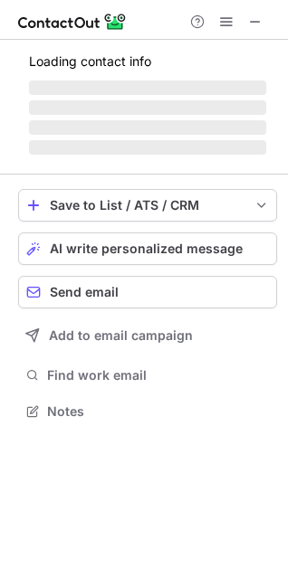
scroll to position [394, 288]
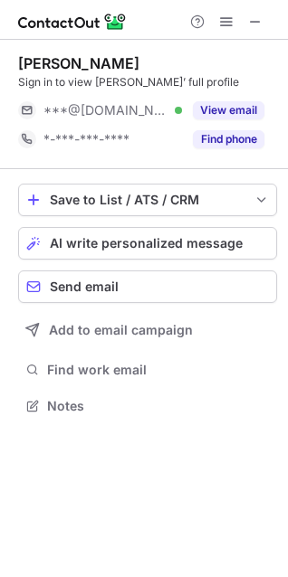
scroll to position [394, 288]
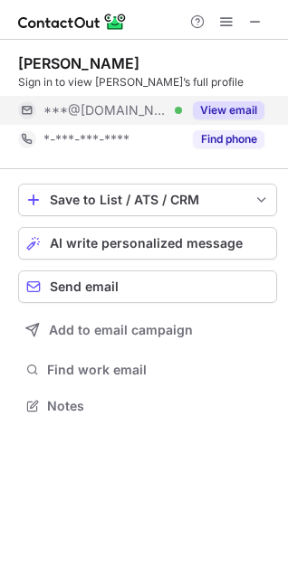
click at [110, 108] on span "***@[DOMAIN_NAME]" at bounding box center [105, 110] width 125 height 16
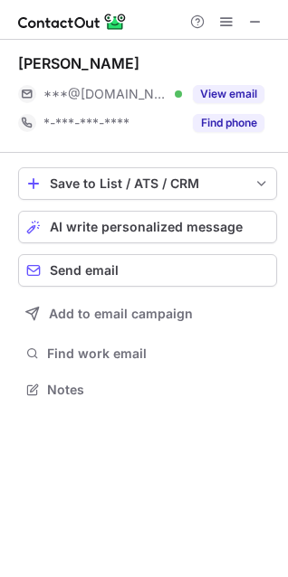
scroll to position [377, 288]
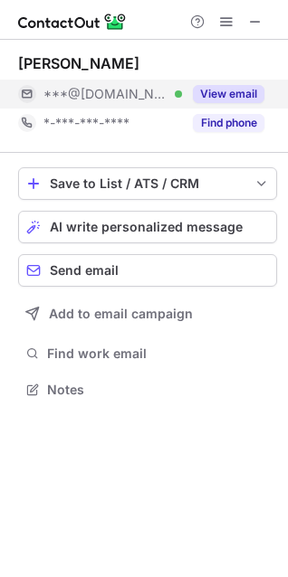
click at [77, 98] on span "***@[DOMAIN_NAME]" at bounding box center [105, 94] width 125 height 16
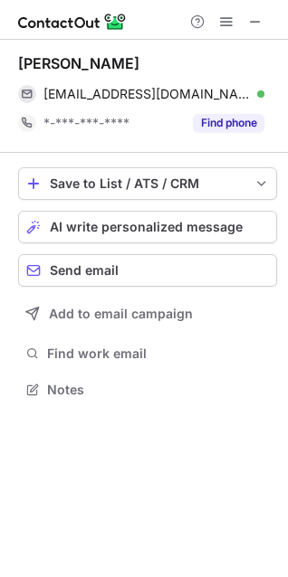
click at [58, 71] on div "[PERSON_NAME]" at bounding box center [78, 63] width 121 height 18
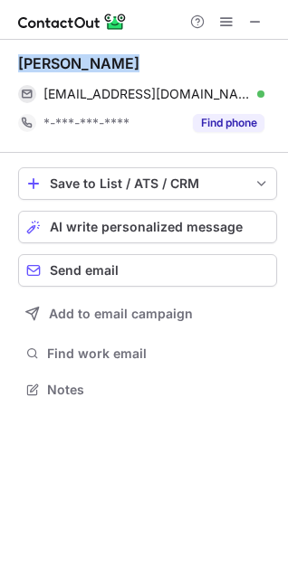
click at [58, 71] on div "[PERSON_NAME]" at bounding box center [78, 63] width 121 height 18
copy div "[PERSON_NAME]"
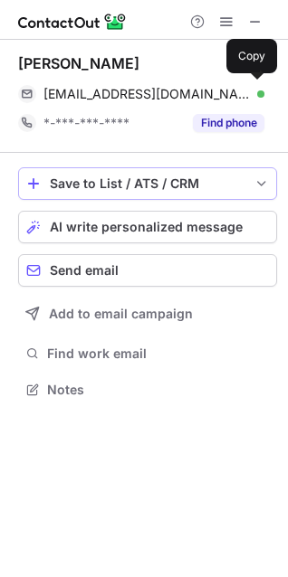
drag, startPoint x: 147, startPoint y: 107, endPoint x: 257, endPoint y: 181, distance: 133.0
click at [147, 107] on div "[EMAIL_ADDRESS][DOMAIN_NAME] Verified Send email Copy" at bounding box center [141, 94] width 246 height 29
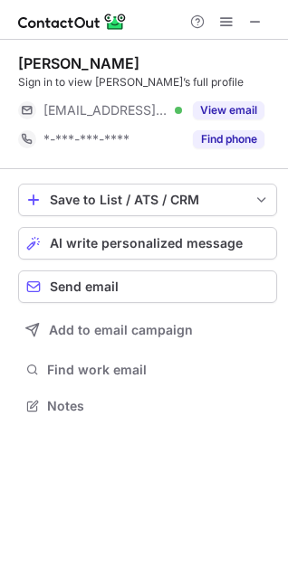
scroll to position [394, 288]
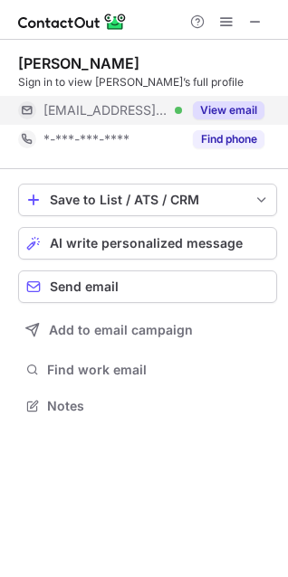
click at [121, 116] on span "***@carolinashealthcare.org" at bounding box center [105, 110] width 125 height 16
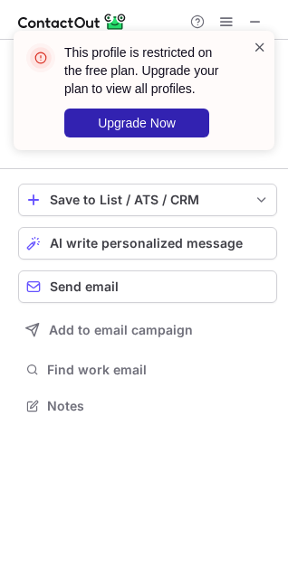
click at [259, 44] on span at bounding box center [259, 47] width 14 height 18
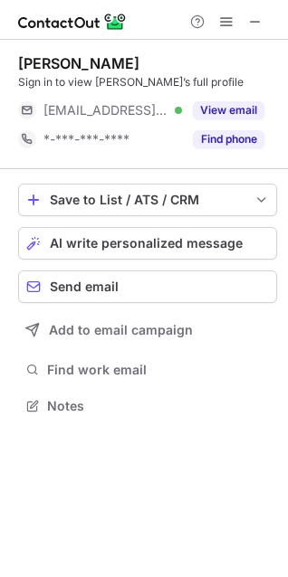
click at [224, 22] on div "This profile is restricted on the free plan. Upgrade your plan to view all prof…" at bounding box center [144, 31] width 290 height 36
click at [224, 21] on span at bounding box center [226, 21] width 14 height 14
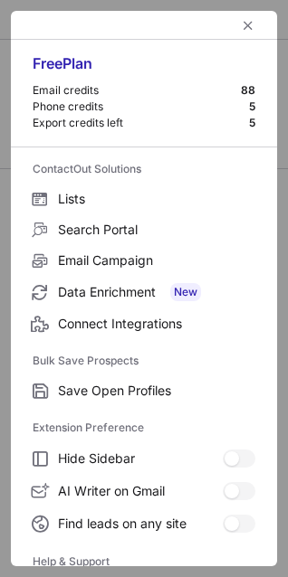
scroll to position [176, 0]
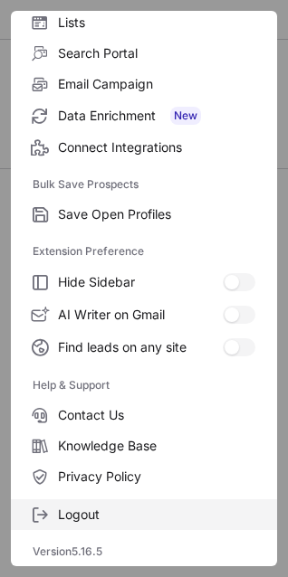
click at [134, 508] on span "Logout" at bounding box center [156, 515] width 197 height 16
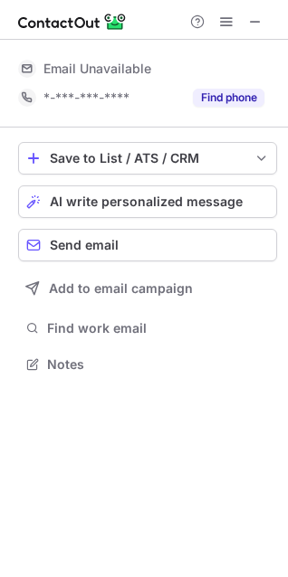
scroll to position [352, 288]
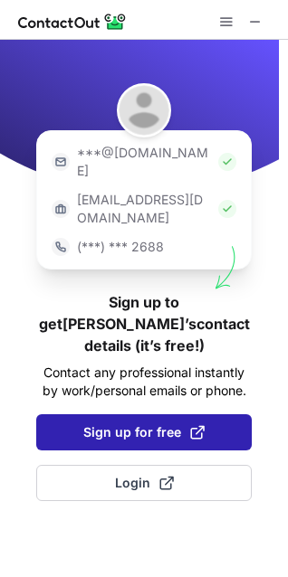
click at [138, 424] on span "Sign up for free" at bounding box center [143, 433] width 121 height 18
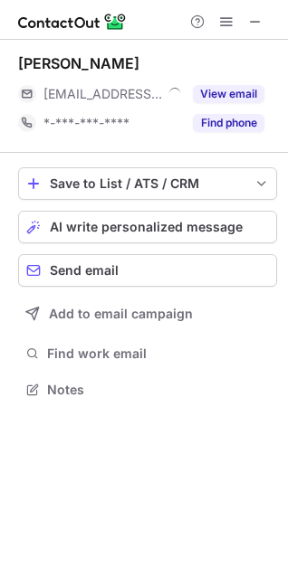
scroll to position [377, 288]
click at [226, 24] on span at bounding box center [226, 21] width 14 height 14
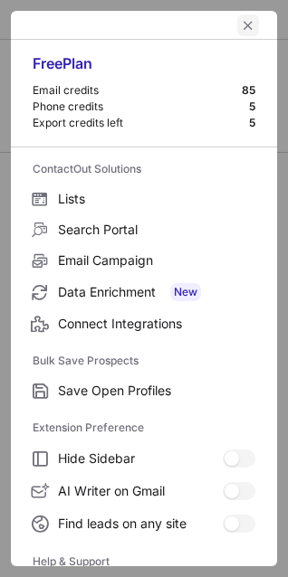
click at [237, 27] on button "left-button" at bounding box center [248, 25] width 22 height 22
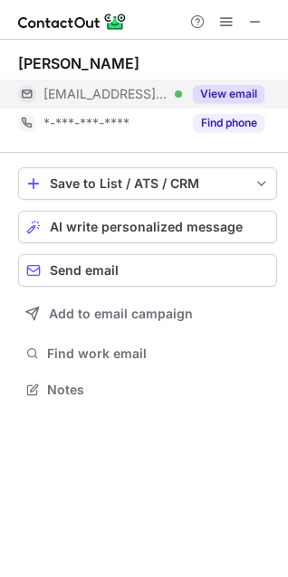
click at [146, 100] on span "***@carolinashealthcare.org" at bounding box center [105, 94] width 125 height 16
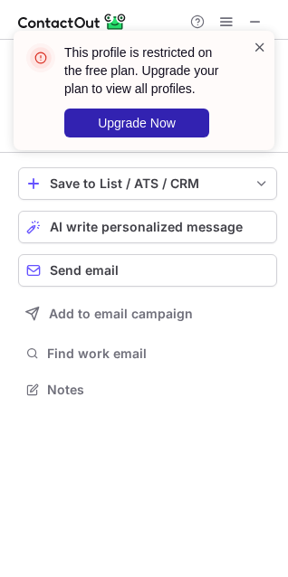
click at [257, 41] on span at bounding box center [259, 47] width 14 height 18
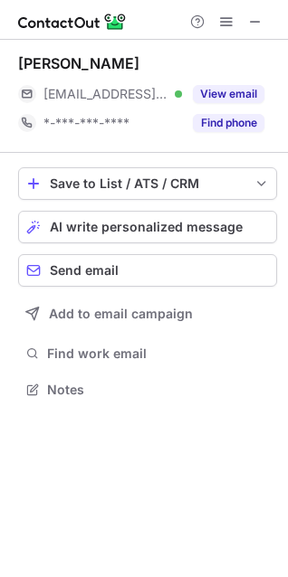
click at [227, 21] on div "This profile is restricted on the free plan. Upgrade your plan to view all prof…" at bounding box center [144, 98] width 290 height 170
click at [227, 21] on span at bounding box center [226, 21] width 14 height 14
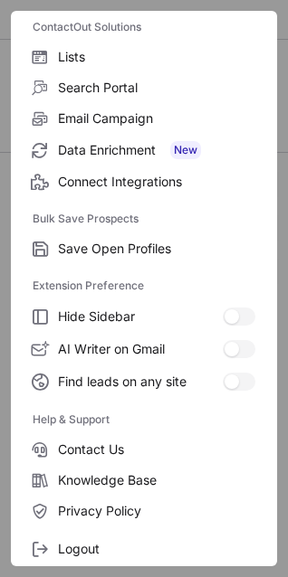
scroll to position [176, 0]
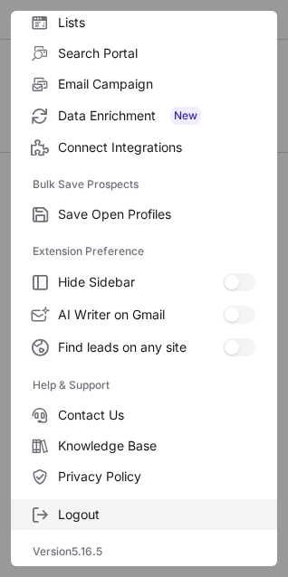
click at [133, 514] on span "Logout" at bounding box center [156, 515] width 197 height 16
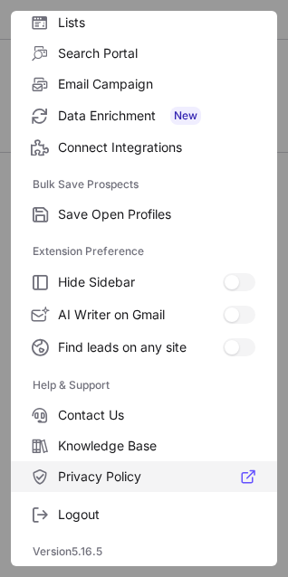
scroll to position [0, 0]
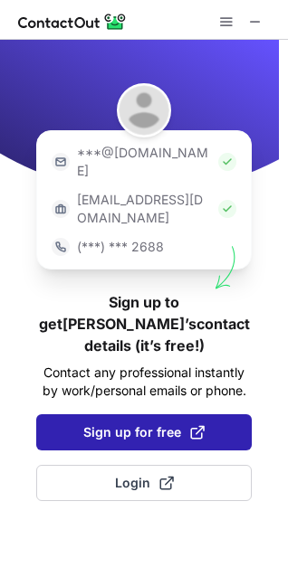
click at [156, 424] on span "Sign up for free" at bounding box center [143, 433] width 121 height 18
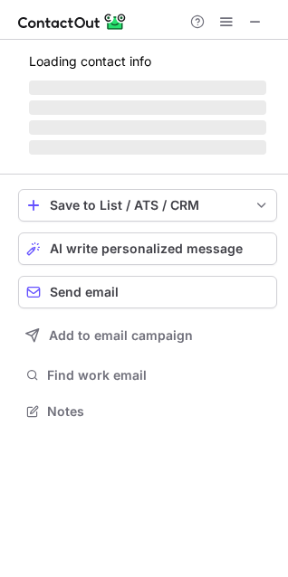
scroll to position [377, 288]
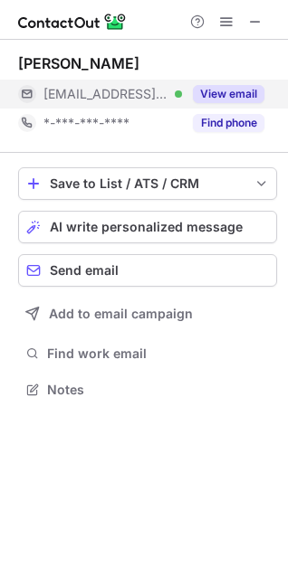
click at [63, 82] on div "***@carolinashealthcare.org Verified" at bounding box center [100, 94] width 164 height 29
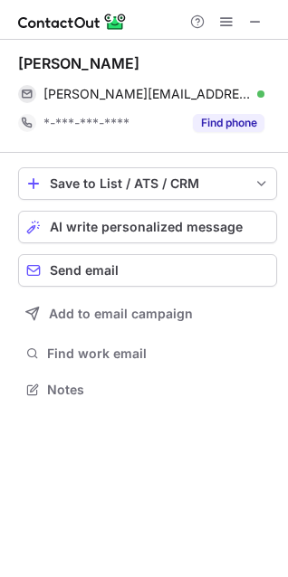
click at [63, 58] on div "Desiree Kosmisky" at bounding box center [78, 63] width 121 height 18
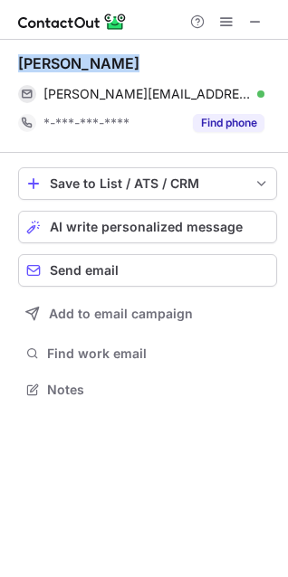
click at [63, 58] on div "Desiree Kosmisky" at bounding box center [78, 63] width 121 height 18
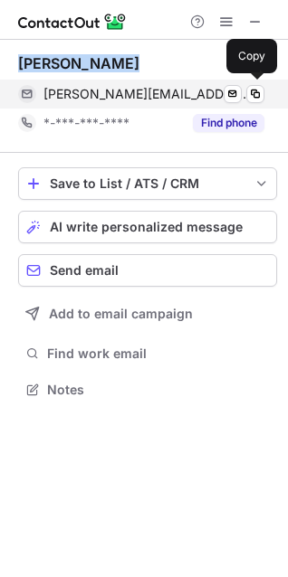
copy div "Desiree Kosmisky"
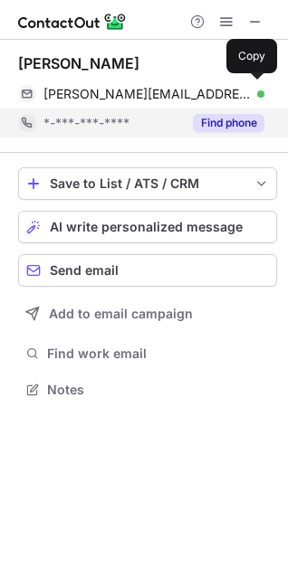
drag, startPoint x: 88, startPoint y: 103, endPoint x: 176, endPoint y: 130, distance: 91.9
click at [88, 103] on div "desiree.kosmisky@carolinashealthcare.org Verified Send email Copy" at bounding box center [141, 94] width 246 height 29
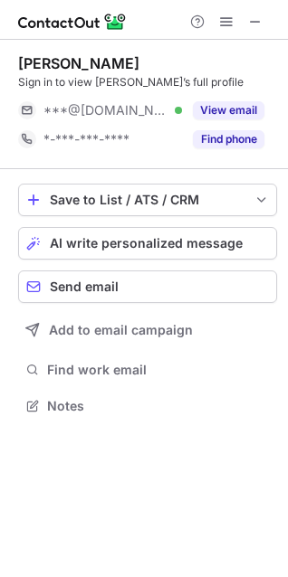
scroll to position [394, 288]
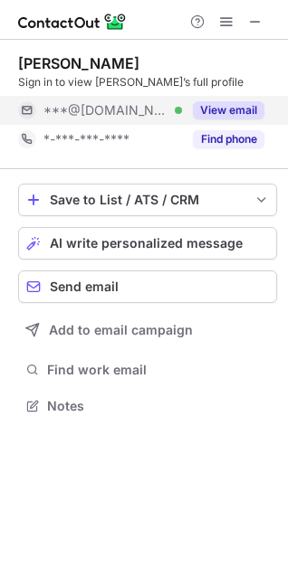
click at [85, 100] on div "***@gmail.com Verified" at bounding box center [100, 110] width 164 height 29
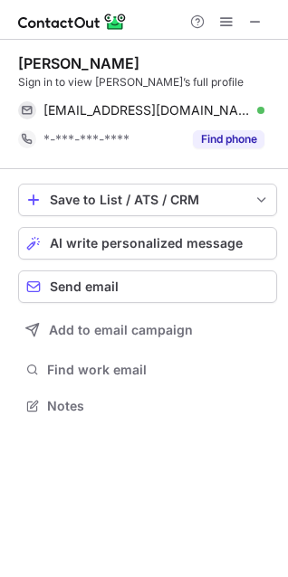
click at [62, 61] on div "Kristie Hertel" at bounding box center [78, 63] width 121 height 18
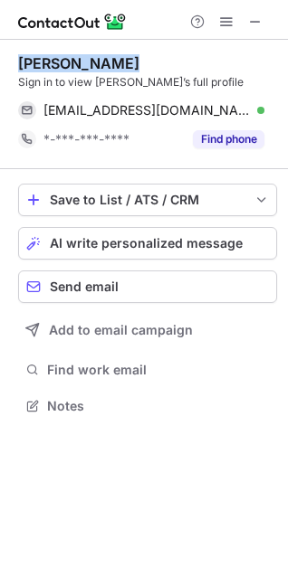
click at [62, 61] on div "Kristie Hertel" at bounding box center [78, 63] width 121 height 18
copy div "Kristie Hertel"
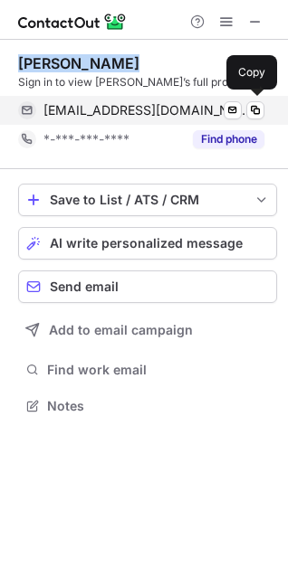
click at [140, 118] on span "kill3joy@gmail.com" at bounding box center [146, 110] width 207 height 16
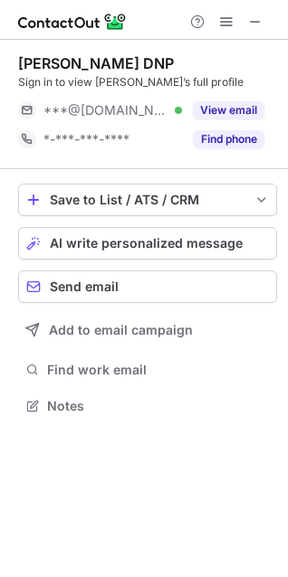
scroll to position [394, 288]
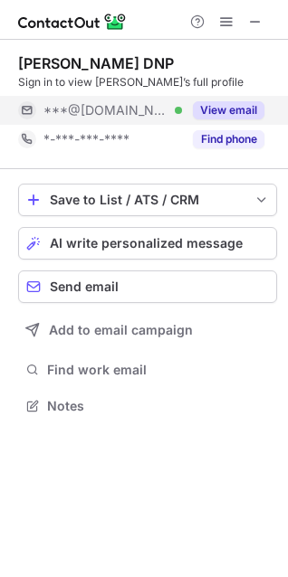
click at [60, 114] on span "***@[DOMAIN_NAME]" at bounding box center [105, 110] width 125 height 16
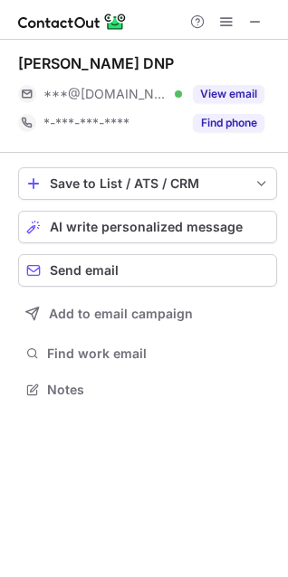
scroll to position [377, 288]
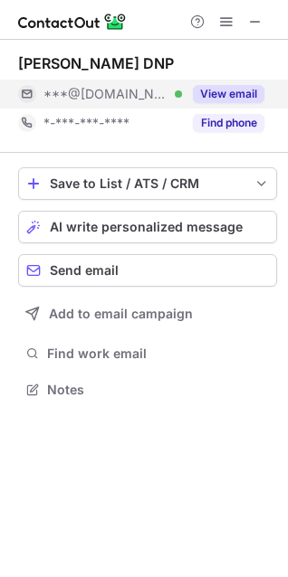
click at [83, 100] on span "***@[DOMAIN_NAME]" at bounding box center [105, 94] width 125 height 16
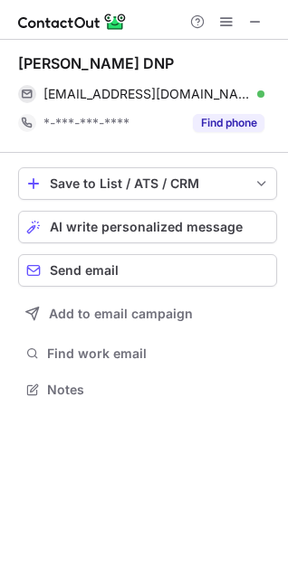
click at [97, 64] on div "[PERSON_NAME] DNP" at bounding box center [96, 63] width 156 height 18
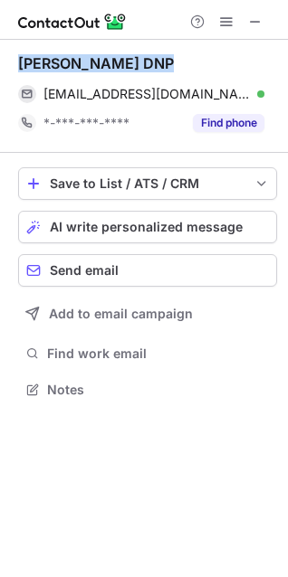
click at [97, 64] on div "[PERSON_NAME] DNP" at bounding box center [96, 63] width 156 height 18
copy div "[PERSON_NAME] DNP"
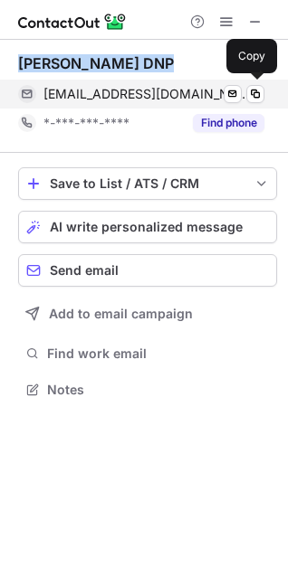
click at [145, 90] on span "[EMAIL_ADDRESS][DOMAIN_NAME]" at bounding box center [146, 94] width 207 height 16
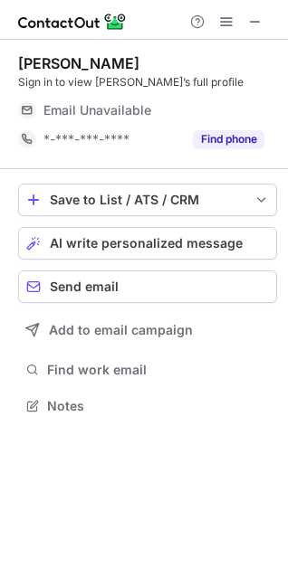
scroll to position [394, 288]
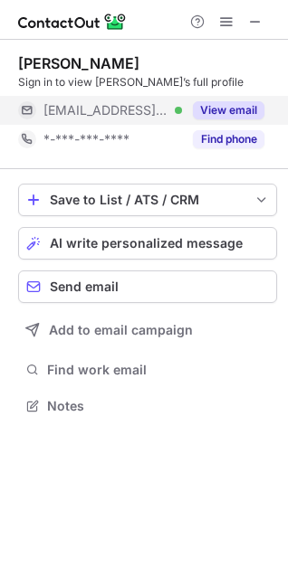
click at [58, 110] on span "[EMAIL_ADDRESS][DOMAIN_NAME]" at bounding box center [105, 110] width 125 height 16
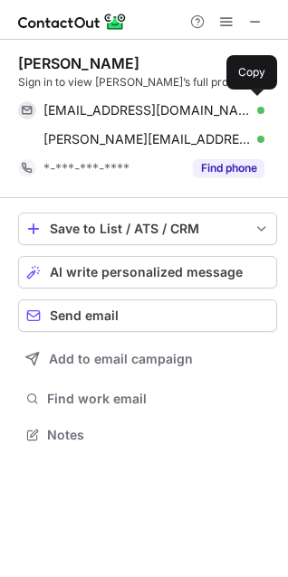
scroll to position [423, 288]
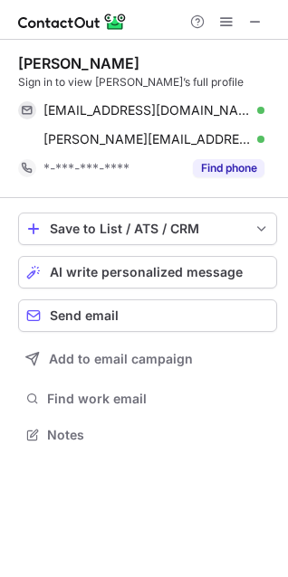
click at [74, 71] on div "Jack Depriest" at bounding box center [78, 63] width 121 height 18
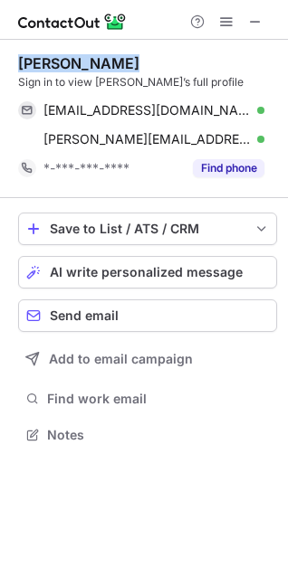
click at [74, 71] on div "Jack Depriest" at bounding box center [78, 63] width 121 height 18
copy div "Jack Depriest"
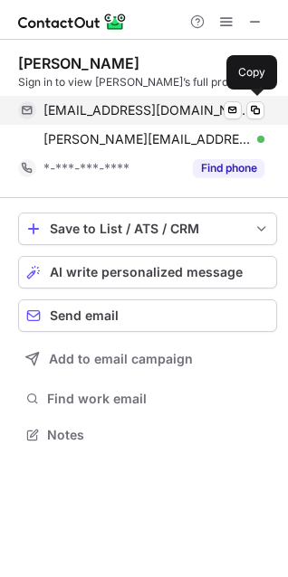
click at [78, 110] on span "jdeprie@conemaugh.org" at bounding box center [146, 110] width 207 height 16
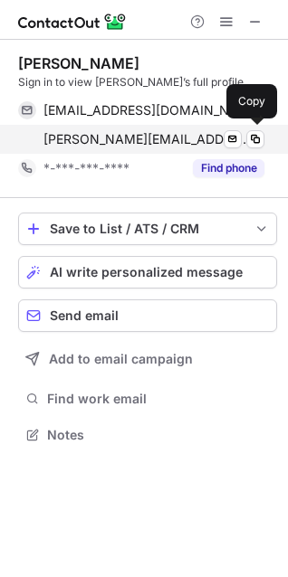
click at [120, 148] on div "depriest.jack@mhsil.com Verified Send email Copy" at bounding box center [141, 139] width 246 height 29
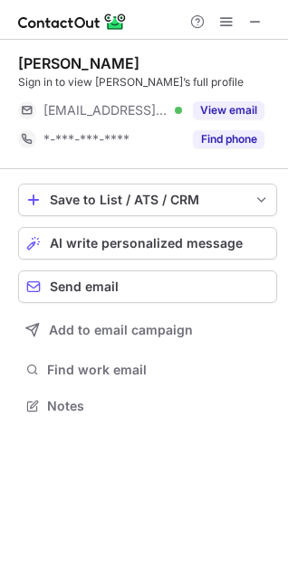
scroll to position [394, 288]
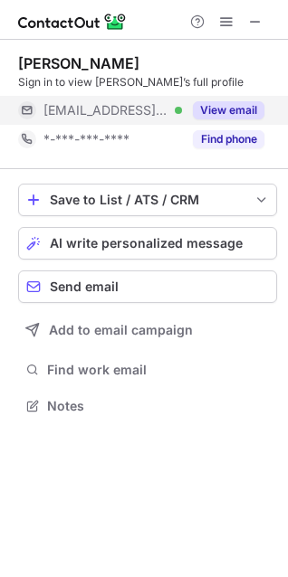
click at [100, 110] on span "***@wakemed.org" at bounding box center [105, 110] width 125 height 16
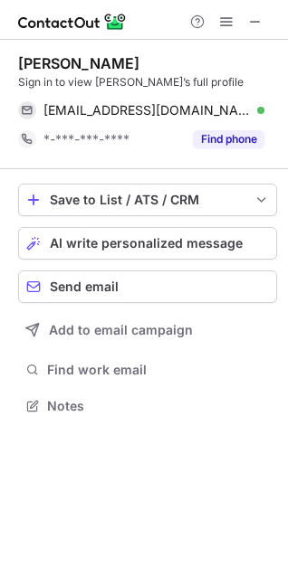
click at [60, 68] on div "Amanda Edwards" at bounding box center [78, 63] width 121 height 18
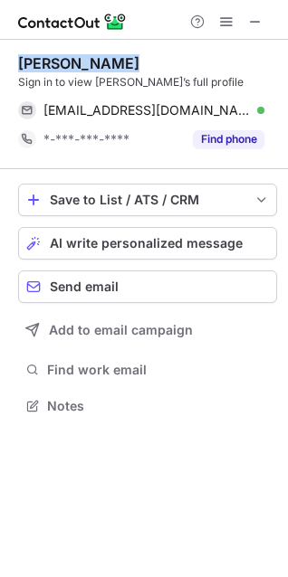
click at [60, 68] on div "Amanda Edwards" at bounding box center [78, 63] width 121 height 18
copy div "Amanda Edwards"
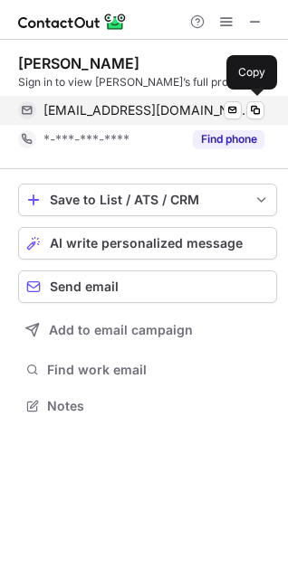
click at [110, 103] on div "aedwards@wakemed.org Verified Send email Copy" at bounding box center [141, 110] width 246 height 29
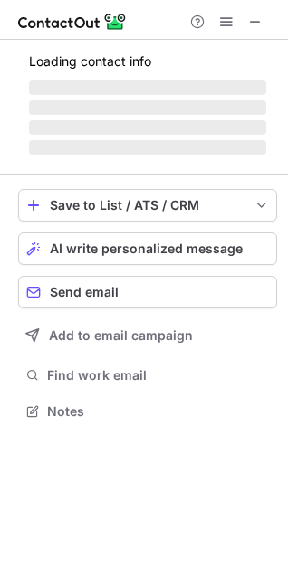
scroll to position [394, 288]
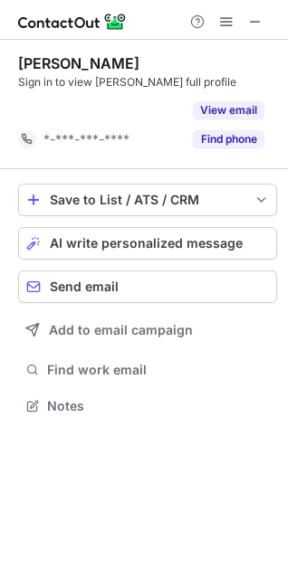
scroll to position [365, 288]
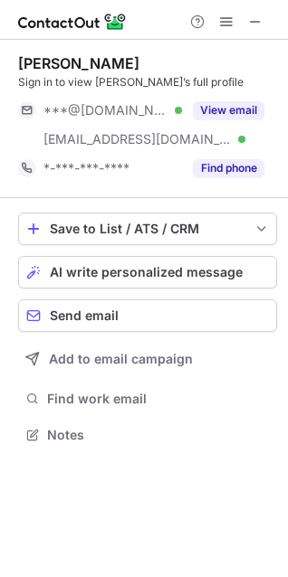
scroll to position [423, 288]
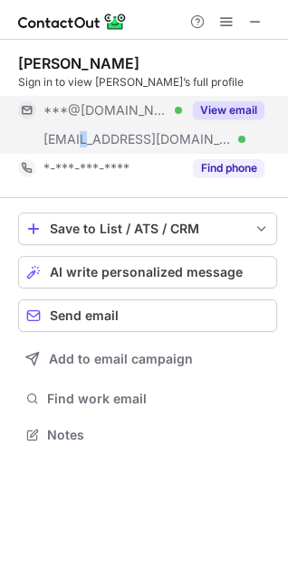
click at [92, 127] on div "***@mmc.org Verified" at bounding box center [100, 139] width 164 height 29
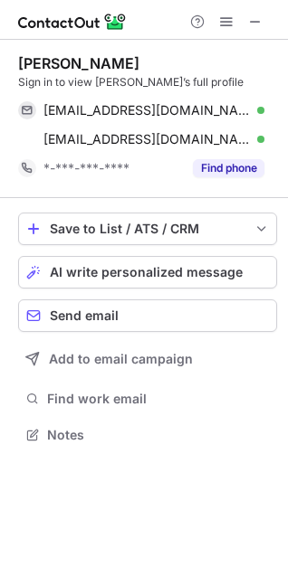
click at [88, 50] on div "Nicole Kovacic Scherrer Sign in to view Nicole’s full profile nicole4389@gmail.…" at bounding box center [147, 119] width 259 height 158
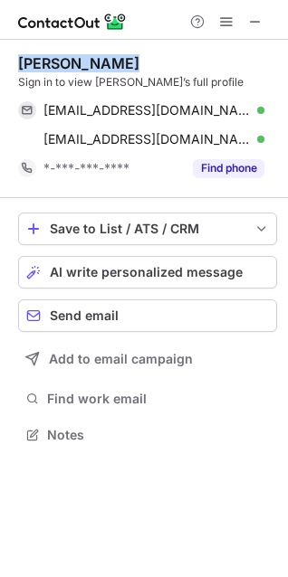
click at [88, 50] on div "Nicole Kovacic Scherrer Sign in to view Nicole’s full profile nicole4389@gmail.…" at bounding box center [147, 119] width 259 height 158
copy div "Nicole Kovacic Scherrer"
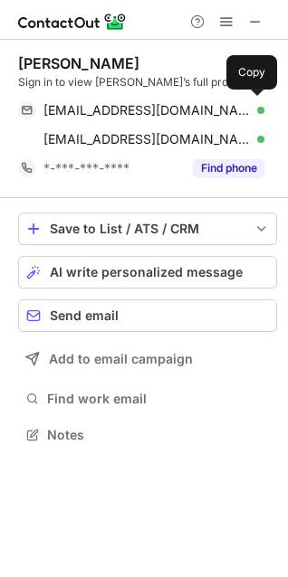
drag, startPoint x: 143, startPoint y: 110, endPoint x: 276, endPoint y: 200, distance: 160.4
click at [143, 110] on span "nicole4389@gmail.com" at bounding box center [146, 110] width 207 height 16
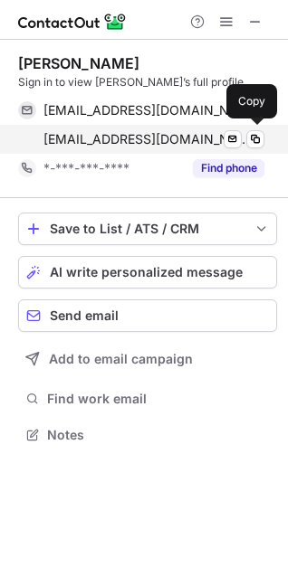
click at [110, 148] on div "scherrern@mmc.org Verified Send email Copy" at bounding box center [141, 139] width 246 height 29
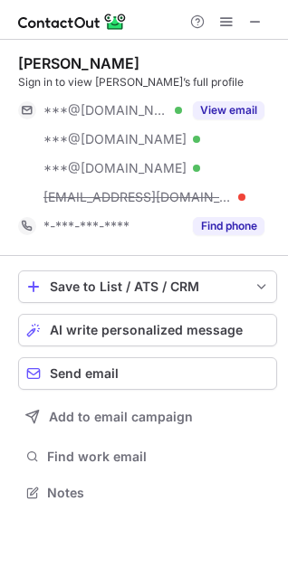
scroll to position [481, 288]
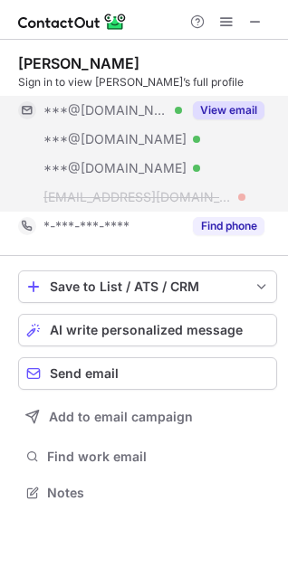
click at [85, 149] on div "***@hotmail.com Verified" at bounding box center [100, 139] width 164 height 29
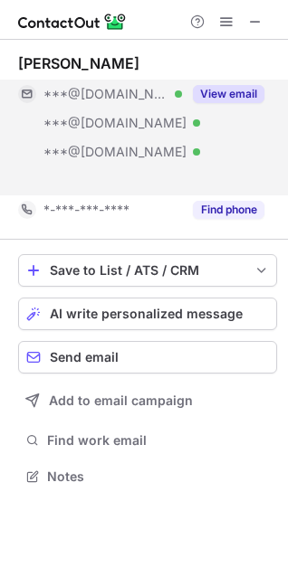
scroll to position [435, 288]
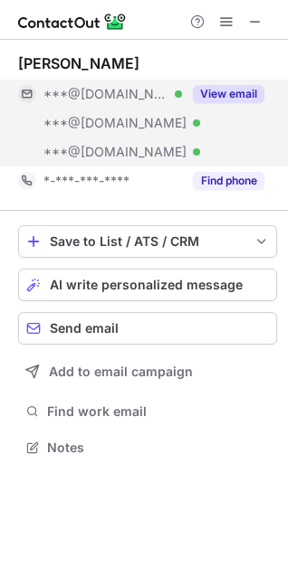
click at [104, 124] on span "***@[DOMAIN_NAME]" at bounding box center [114, 123] width 143 height 16
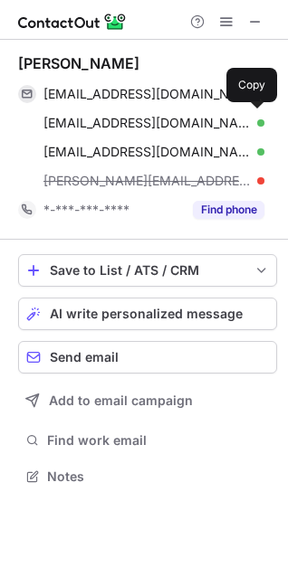
scroll to position [464, 288]
click at [71, 67] on div "Jennifer Cox" at bounding box center [78, 63] width 121 height 18
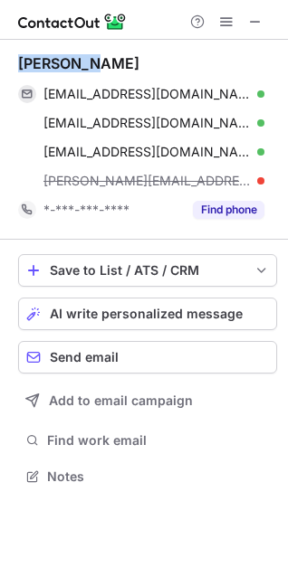
click at [71, 67] on div "Jennifer Cox" at bounding box center [78, 63] width 121 height 18
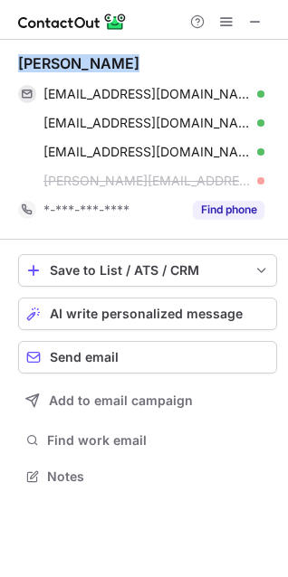
copy div "Jennifer Cox"
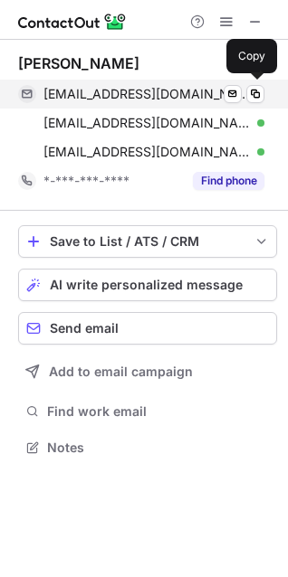
click at [106, 88] on span "jennycox1013@gmail.com" at bounding box center [146, 94] width 207 height 16
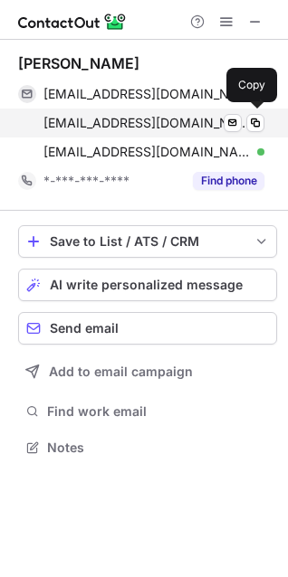
click at [124, 131] on div "jls0719@hotmail.com Verified Send email Copy" at bounding box center [141, 123] width 246 height 29
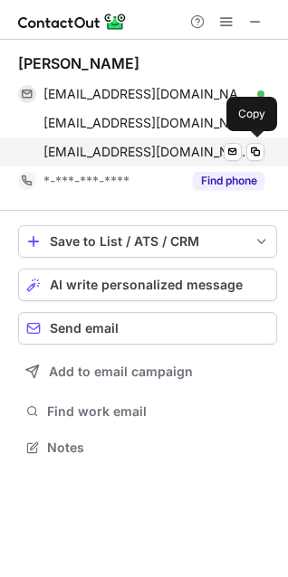
click at [153, 148] on span "jennycox1013@yahoo.com" at bounding box center [146, 152] width 207 height 16
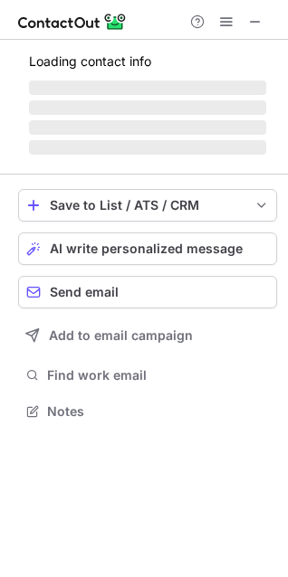
scroll to position [423, 288]
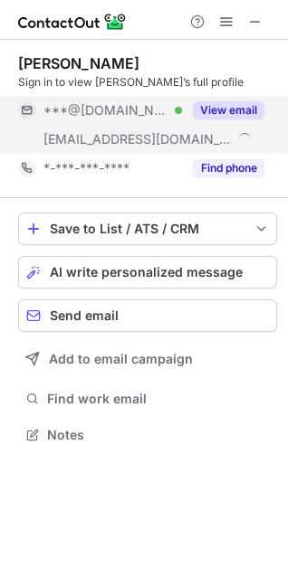
click at [99, 111] on span "***@[DOMAIN_NAME]" at bounding box center [105, 110] width 125 height 16
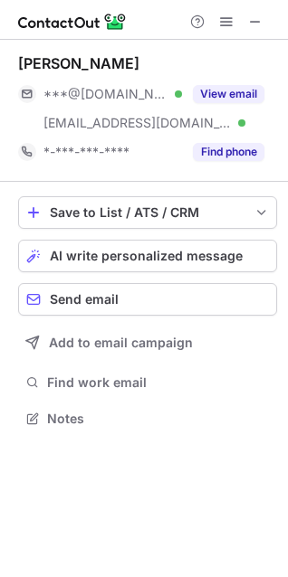
scroll to position [406, 288]
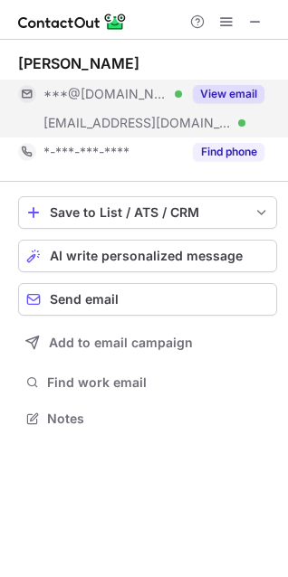
click at [97, 125] on span "[EMAIL_ADDRESS][DOMAIN_NAME]" at bounding box center [137, 123] width 188 height 16
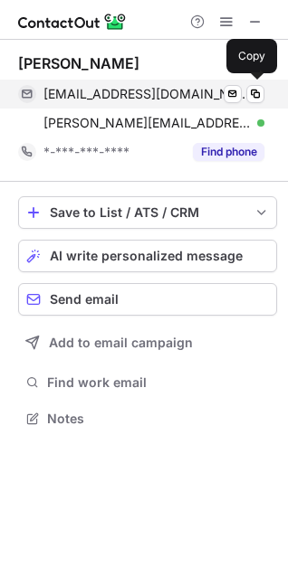
click at [84, 96] on span "[EMAIL_ADDRESS][DOMAIN_NAME]" at bounding box center [146, 94] width 207 height 16
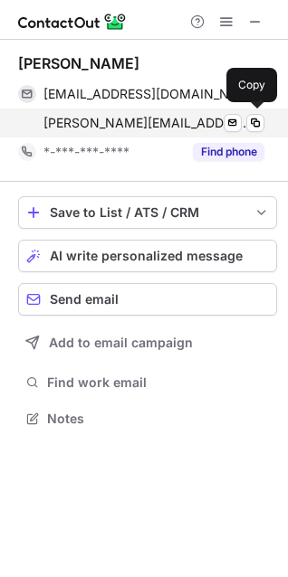
drag, startPoint x: 164, startPoint y: 126, endPoint x: 188, endPoint y: 133, distance: 25.5
click at [165, 127] on span "[PERSON_NAME][EMAIL_ADDRESS][DOMAIN_NAME]" at bounding box center [146, 123] width 207 height 16
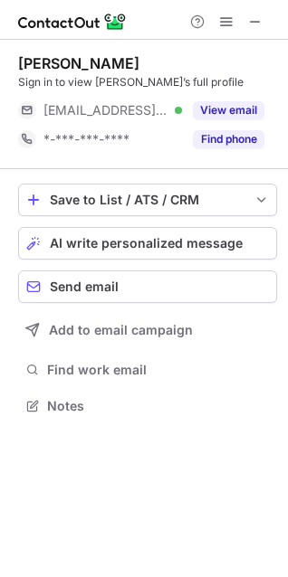
scroll to position [394, 288]
click at [81, 116] on span "***@vcu.edu" at bounding box center [105, 110] width 125 height 16
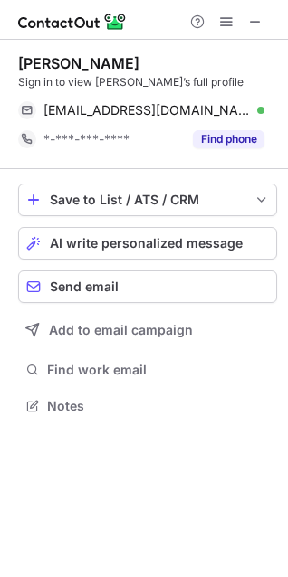
click at [73, 57] on div "Katie Plunkett" at bounding box center [78, 63] width 121 height 18
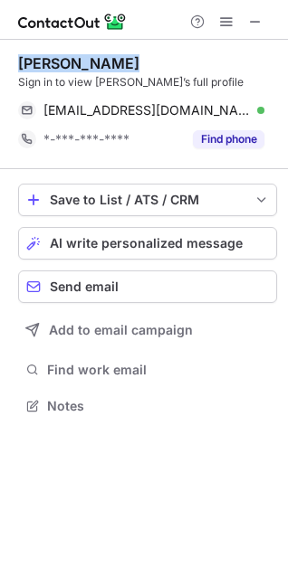
click at [73, 57] on div "Katie Plunkett" at bounding box center [78, 63] width 121 height 18
copy div "Katie Plunkett"
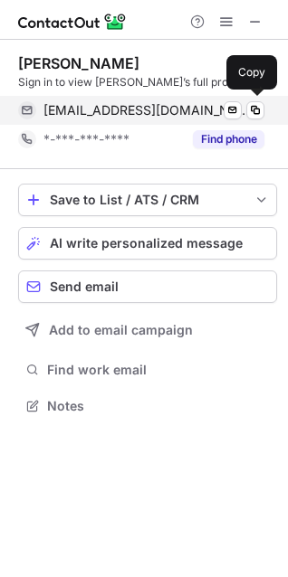
click at [89, 116] on span "plunkettk@vcu.edu" at bounding box center [146, 110] width 207 height 16
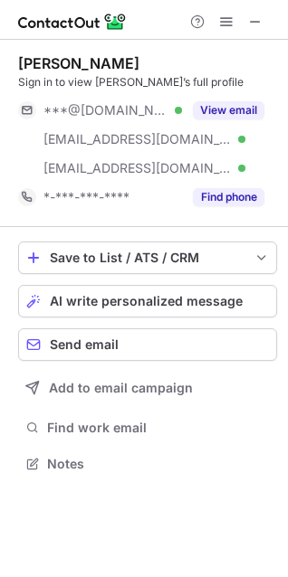
scroll to position [452, 288]
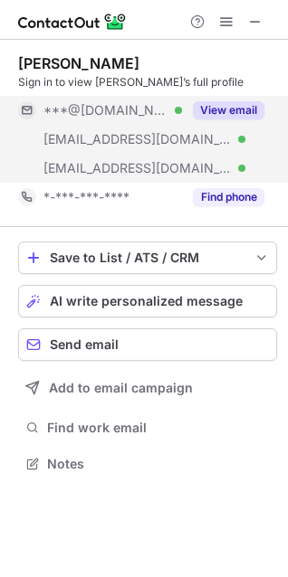
click at [100, 119] on div "***@[DOMAIN_NAME] Verified" at bounding box center [100, 110] width 164 height 29
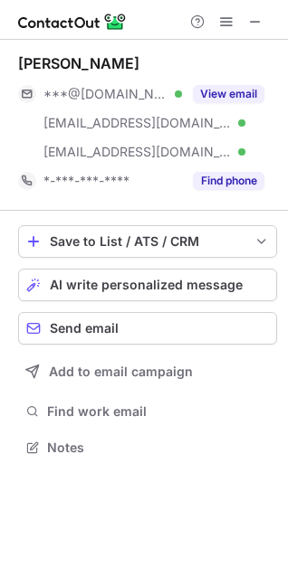
scroll to position [435, 288]
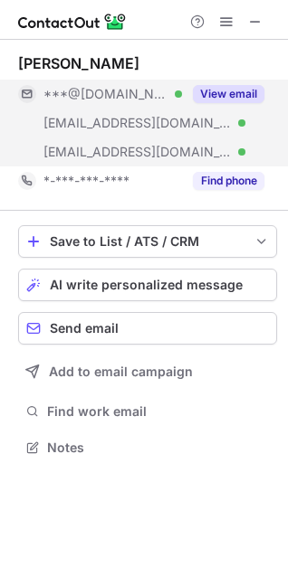
click at [98, 122] on span "[EMAIL_ADDRESS][DOMAIN_NAME]" at bounding box center [137, 123] width 188 height 16
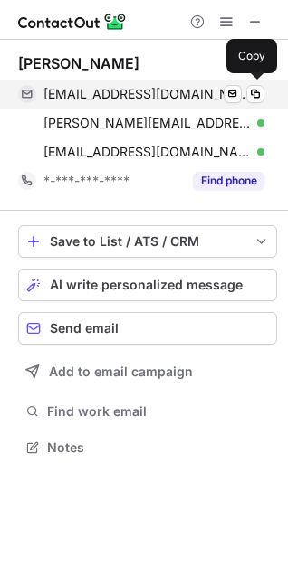
click at [78, 90] on span "karltherook@gmail.com" at bounding box center [146, 94] width 207 height 16
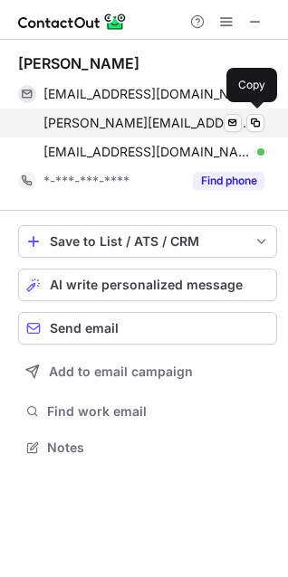
click at [122, 117] on span "karl@karlruch.com" at bounding box center [146, 123] width 207 height 16
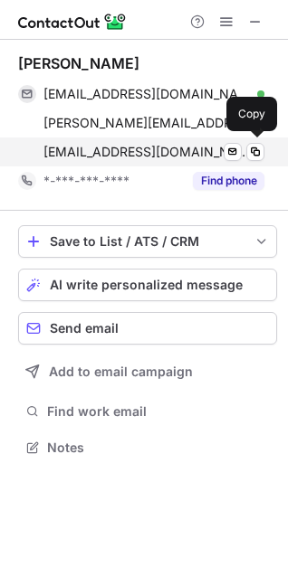
click at [138, 149] on span "kruch@shionogi.com" at bounding box center [146, 152] width 207 height 16
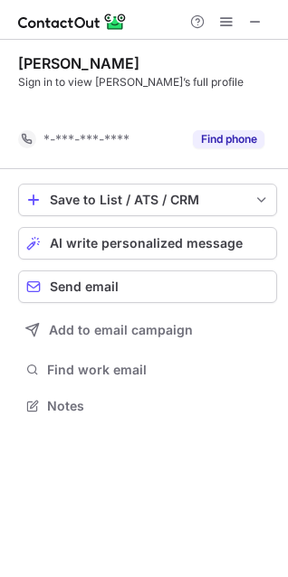
scroll to position [365, 288]
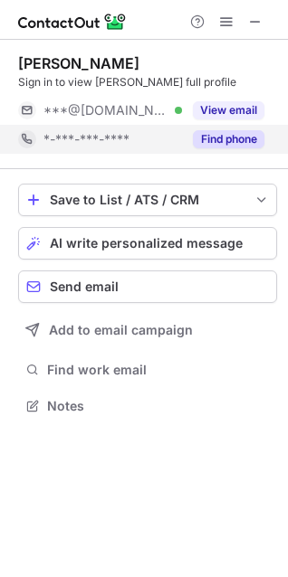
scroll to position [394, 288]
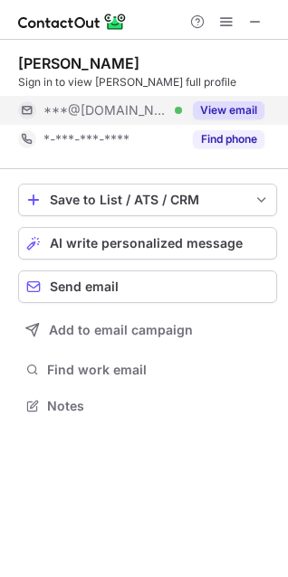
click at [98, 109] on span "***@[DOMAIN_NAME]" at bounding box center [105, 110] width 125 height 16
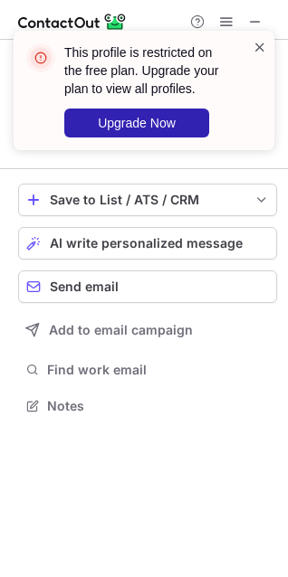
click at [261, 50] on span at bounding box center [259, 47] width 14 height 18
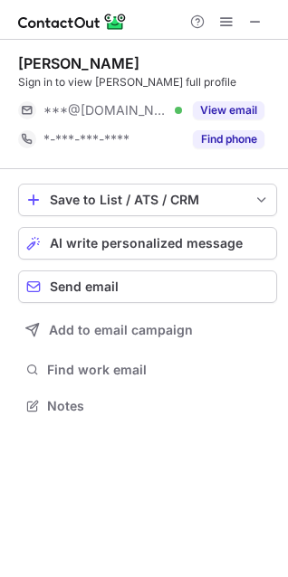
click at [226, 19] on div "This profile is restricted on the free plan. Upgrade your plan to view all prof…" at bounding box center [144, 31] width 290 height 36
click at [228, 27] on span at bounding box center [226, 21] width 14 height 14
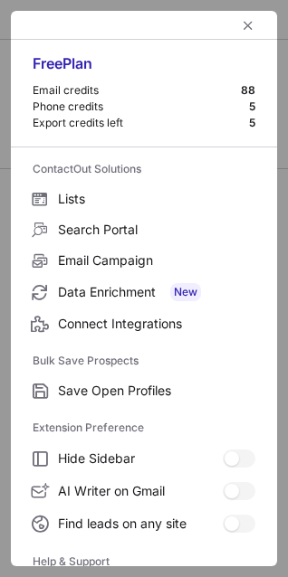
scroll to position [176, 0]
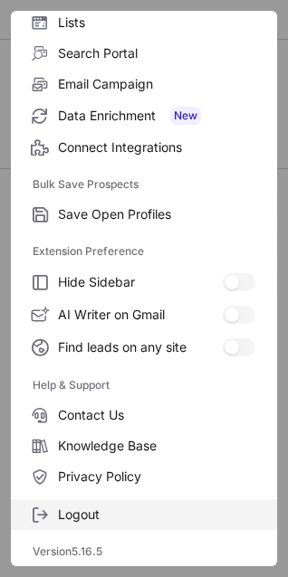
click at [94, 512] on span "Logout" at bounding box center [156, 515] width 197 height 16
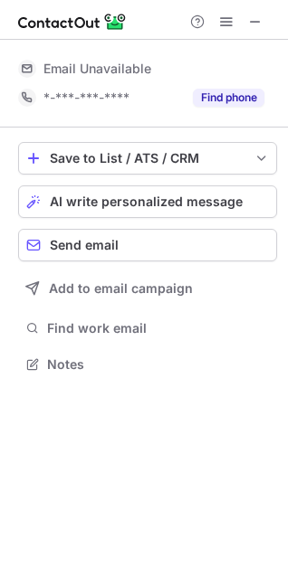
scroll to position [0, 0]
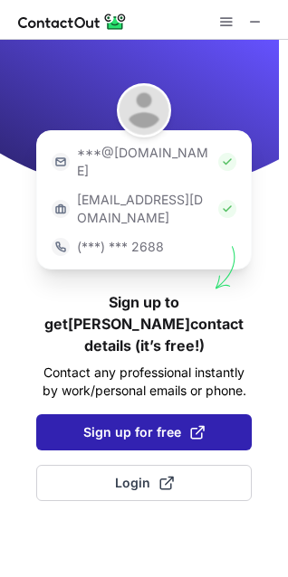
click at [150, 424] on span "Sign up for free" at bounding box center [143, 433] width 121 height 18
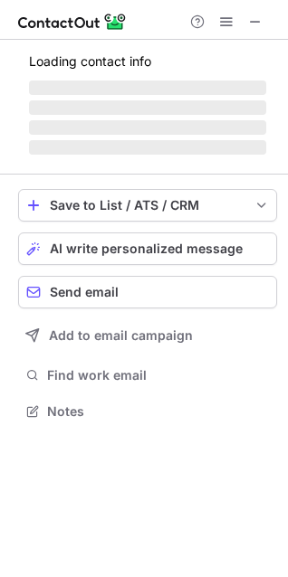
scroll to position [377, 288]
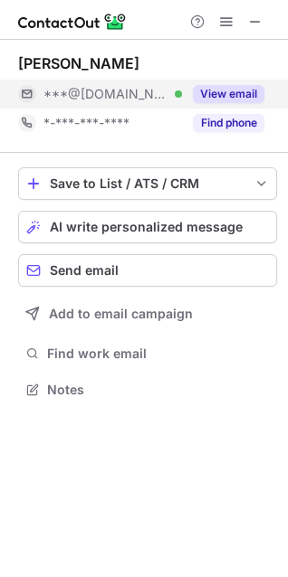
click at [110, 92] on span "***@[DOMAIN_NAME]" at bounding box center [105, 94] width 125 height 16
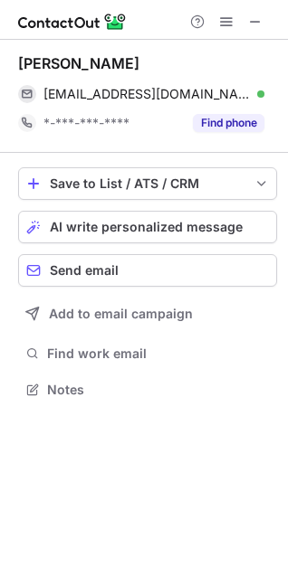
click at [71, 53] on div "[PERSON_NAME] [PERSON_NAME][EMAIL_ADDRESS][DOMAIN_NAME] Verified Send email Cop…" at bounding box center [147, 96] width 259 height 113
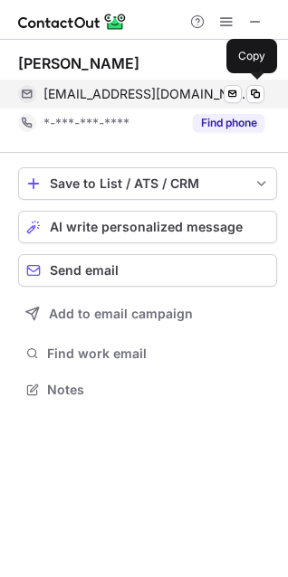
click at [96, 85] on div "[EMAIL_ADDRESS][DOMAIN_NAME] Verified Send email Copy" at bounding box center [141, 94] width 246 height 29
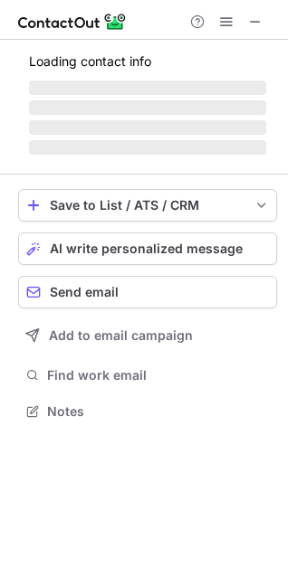
scroll to position [423, 288]
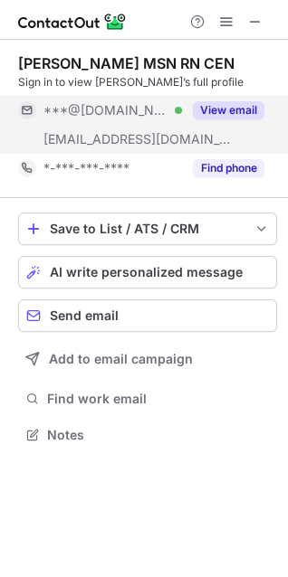
click at [119, 111] on span "***@yahoo.com" at bounding box center [105, 110] width 125 height 16
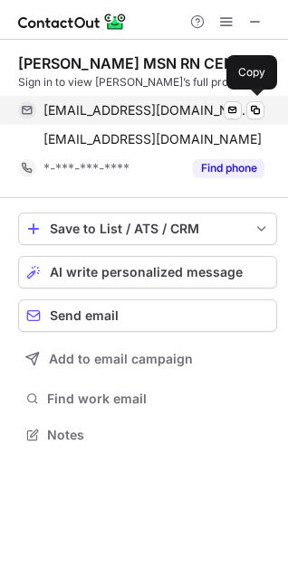
click at [95, 108] on span "jcsmith_rescue3@yahoo.com" at bounding box center [146, 110] width 207 height 16
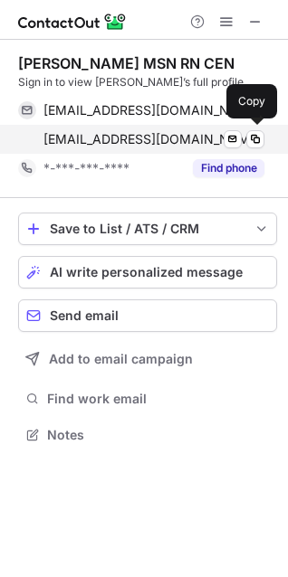
click at [153, 148] on div "cen@sentara.com Send email Copy" at bounding box center [141, 139] width 246 height 29
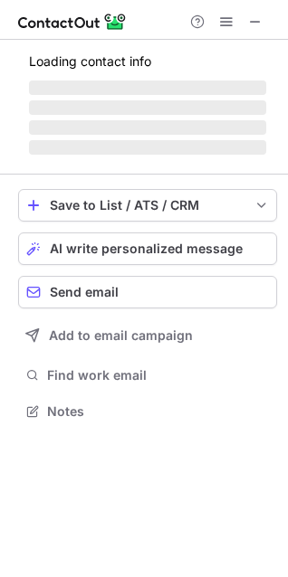
scroll to position [394, 288]
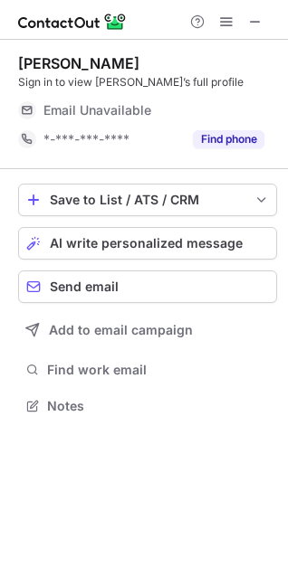
scroll to position [394, 288]
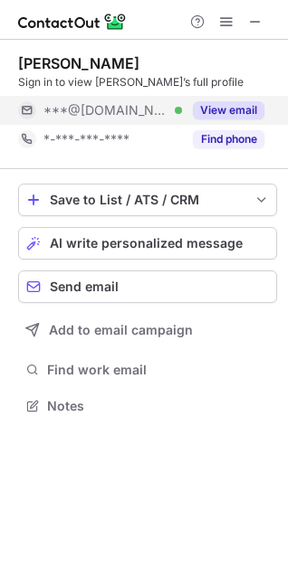
click at [84, 120] on div "***@[DOMAIN_NAME] Verified" at bounding box center [100, 110] width 164 height 29
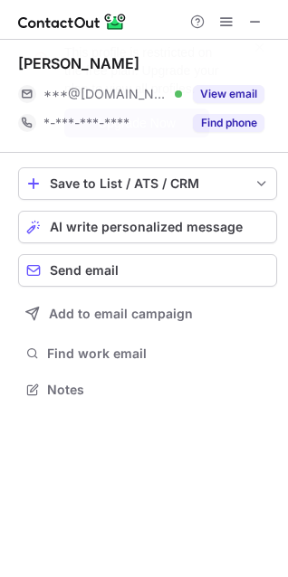
scroll to position [377, 288]
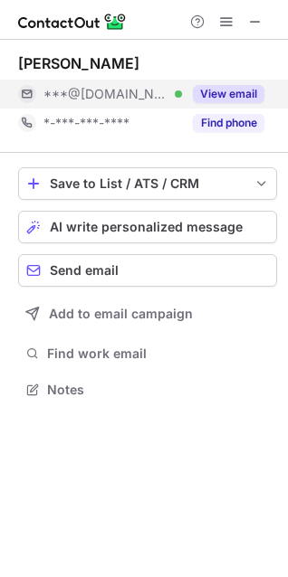
click at [96, 90] on span "***@[DOMAIN_NAME]" at bounding box center [105, 94] width 125 height 16
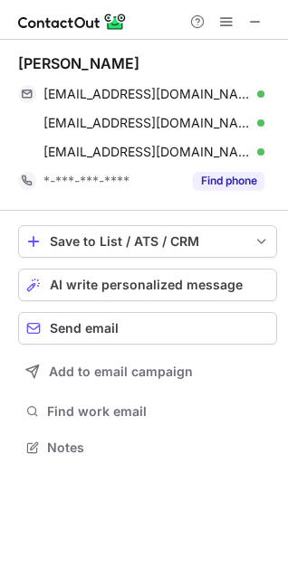
scroll to position [435, 288]
click at [79, 67] on div "[PERSON_NAME]" at bounding box center [78, 63] width 121 height 18
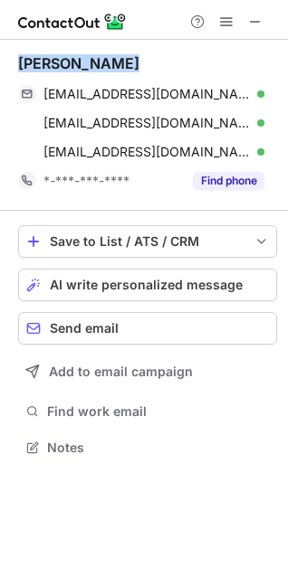
click at [79, 67] on div "[PERSON_NAME]" at bounding box center [78, 63] width 121 height 18
copy div "[PERSON_NAME]"
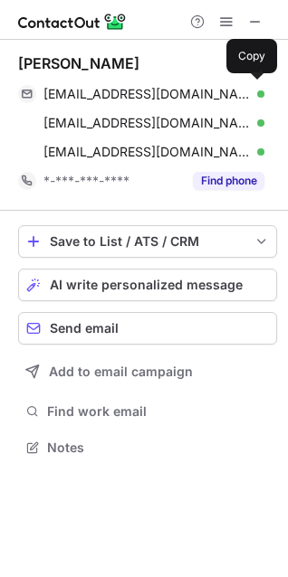
drag, startPoint x: 155, startPoint y: 102, endPoint x: 285, endPoint y: 109, distance: 130.5
click at [157, 102] on div "[EMAIL_ADDRESS][DOMAIN_NAME] Verified Send email Copy" at bounding box center [141, 94] width 246 height 29
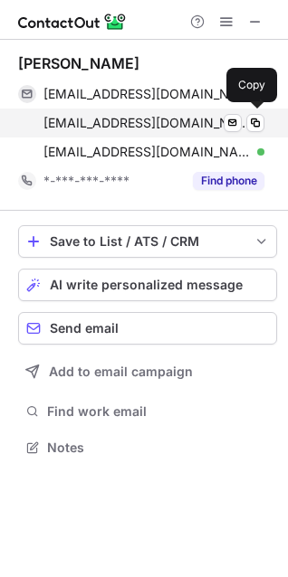
click at [180, 134] on div "[EMAIL_ADDRESS][DOMAIN_NAME] Verified Send email Copy" at bounding box center [141, 123] width 246 height 29
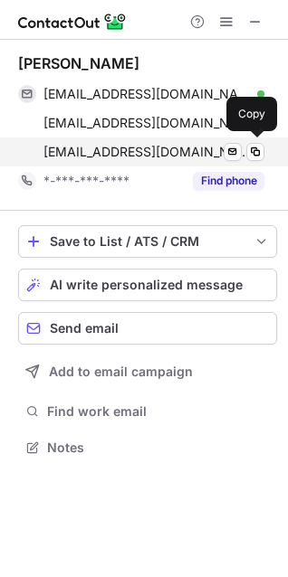
drag, startPoint x: 151, startPoint y: 159, endPoint x: 284, endPoint y: 149, distance: 133.4
click at [153, 159] on span "[EMAIL_ADDRESS][DOMAIN_NAME]" at bounding box center [146, 152] width 207 height 16
